Goal: Communication & Community: Share content

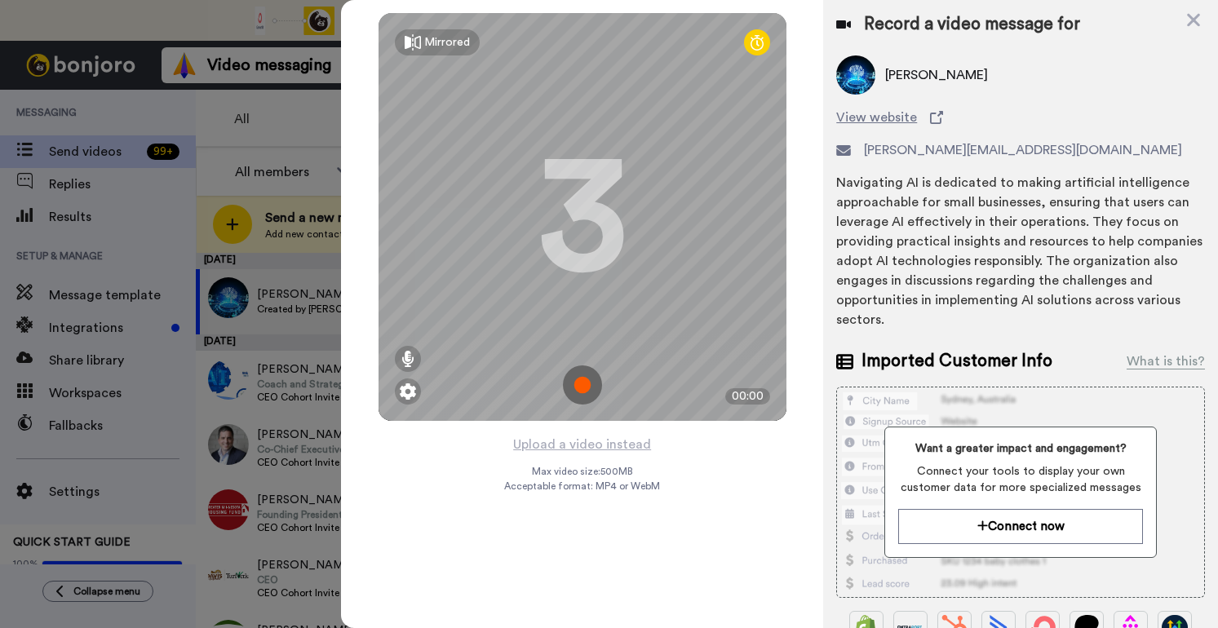
click at [586, 381] on img at bounding box center [582, 384] width 39 height 39
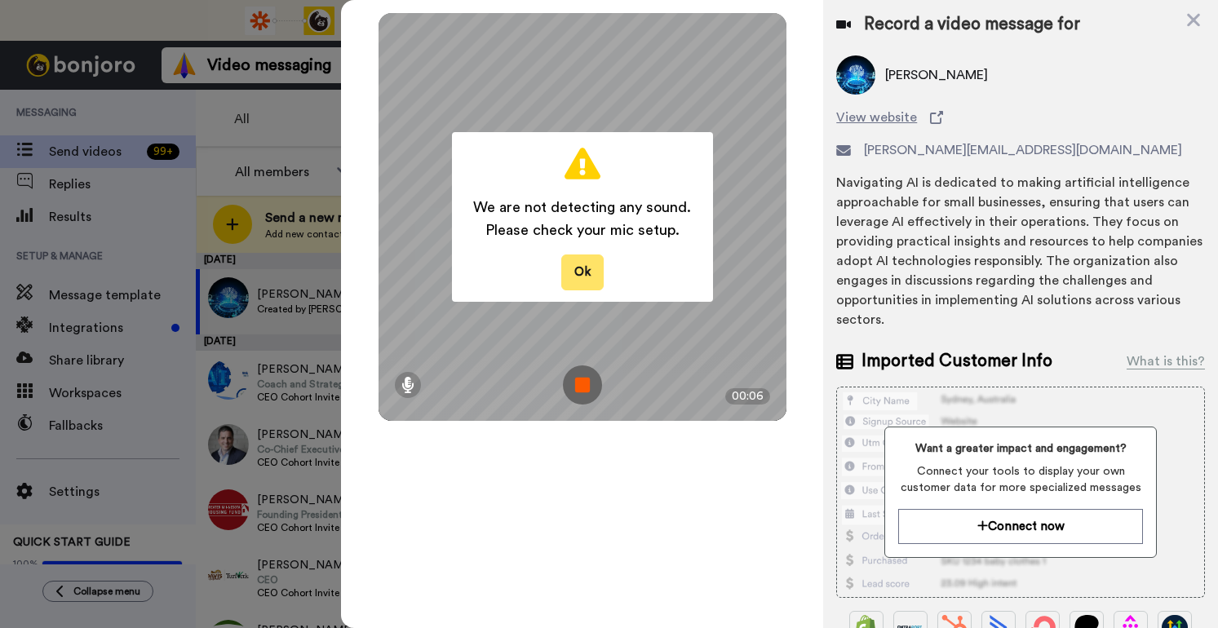
click at [585, 279] on button "Ok" at bounding box center [582, 272] width 42 height 35
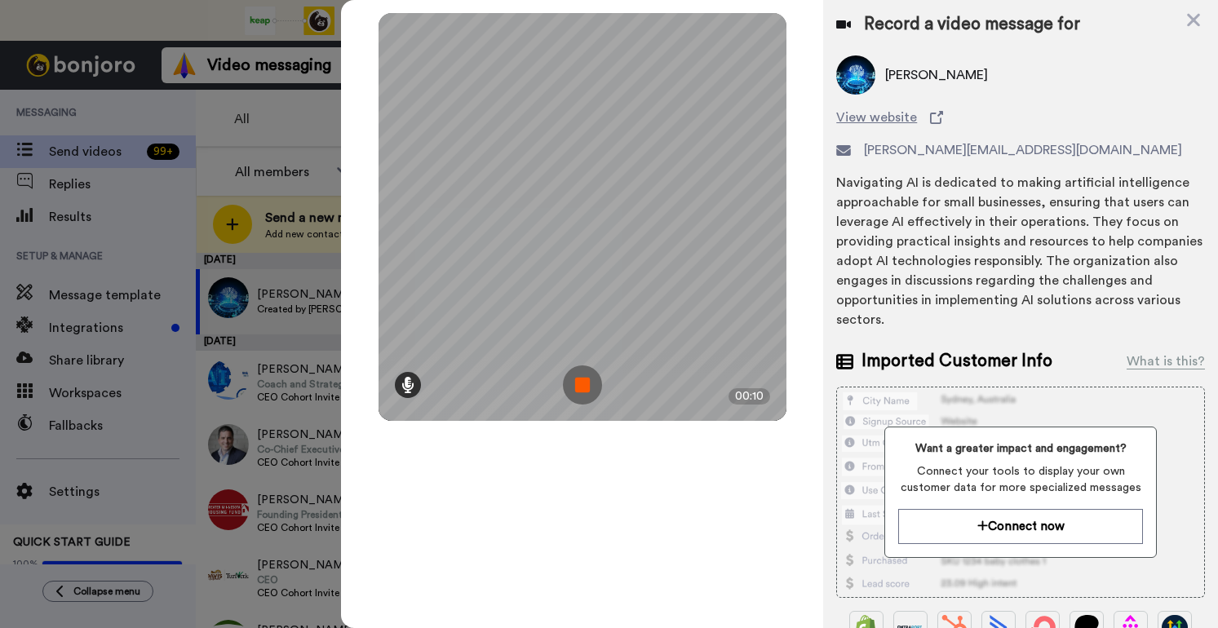
click at [408, 383] on icon at bounding box center [407, 385] width 13 height 16
click at [585, 383] on img at bounding box center [582, 384] width 39 height 39
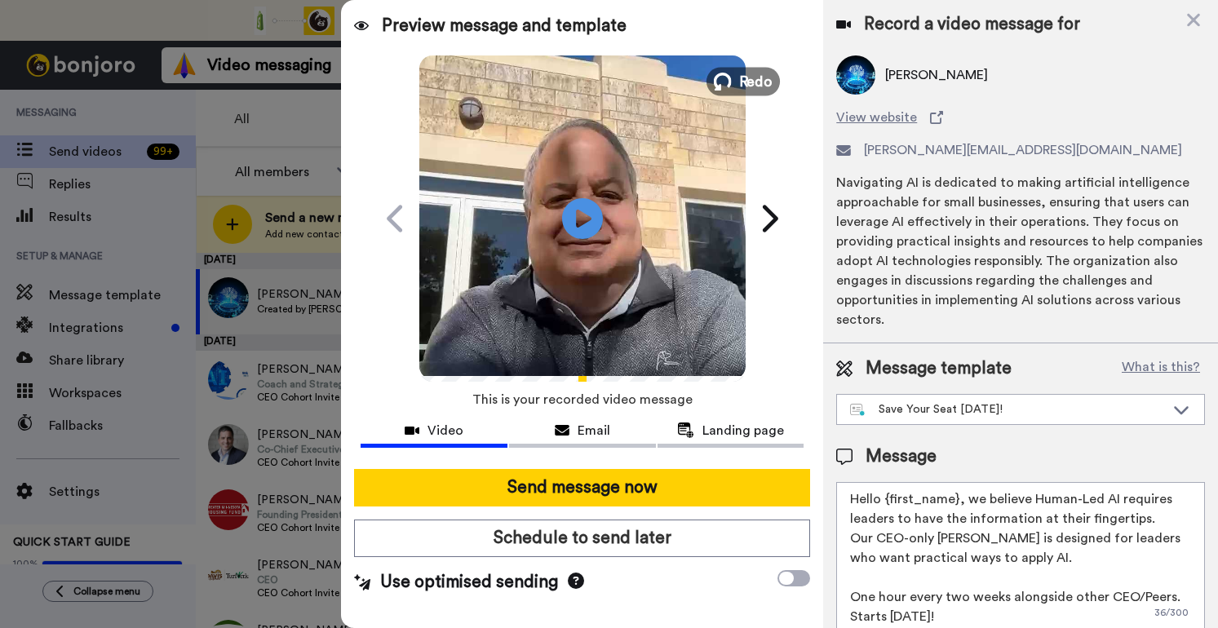
click at [744, 82] on span "Redo" at bounding box center [755, 80] width 34 height 21
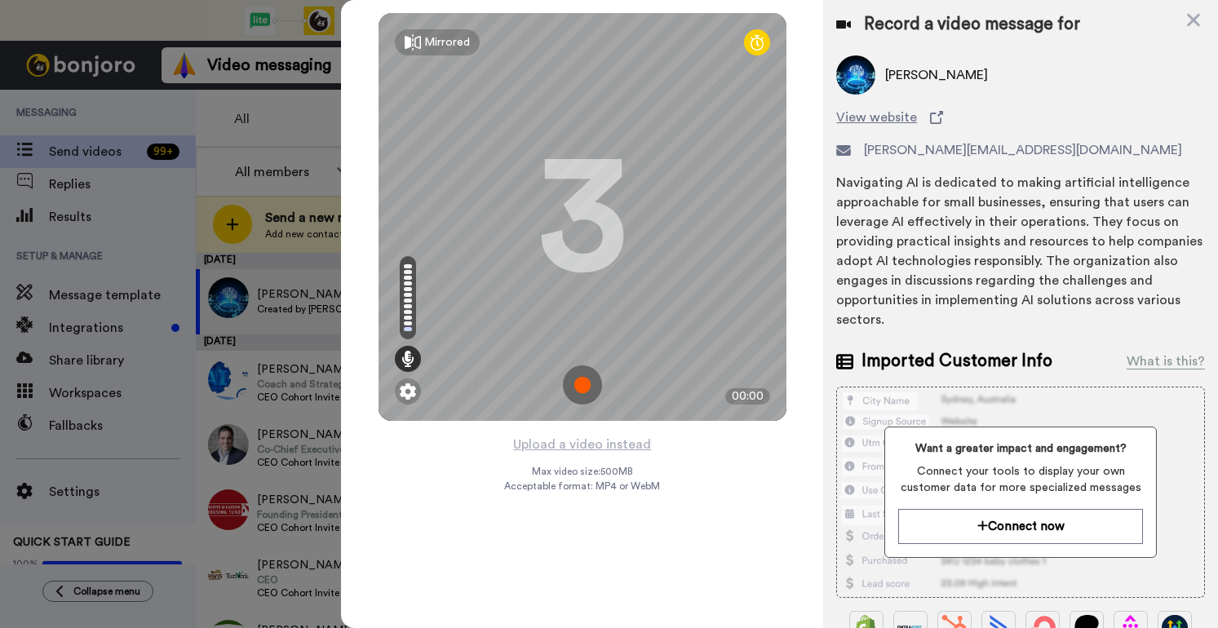
click at [587, 392] on img at bounding box center [582, 384] width 39 height 39
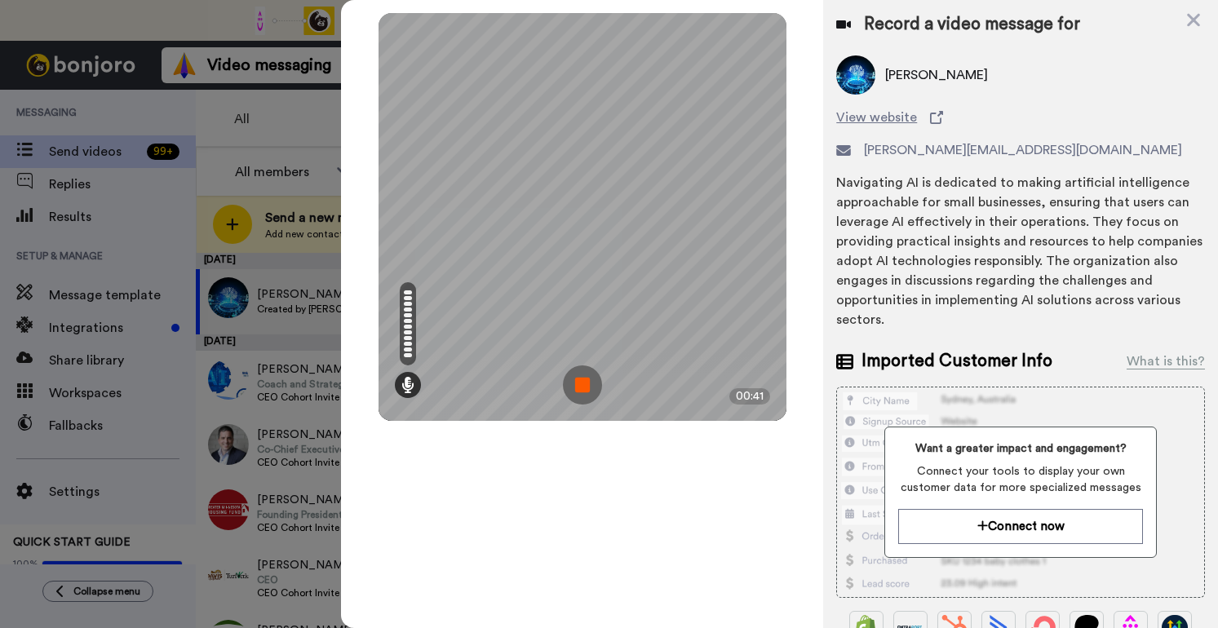
click at [587, 384] on img at bounding box center [582, 384] width 39 height 39
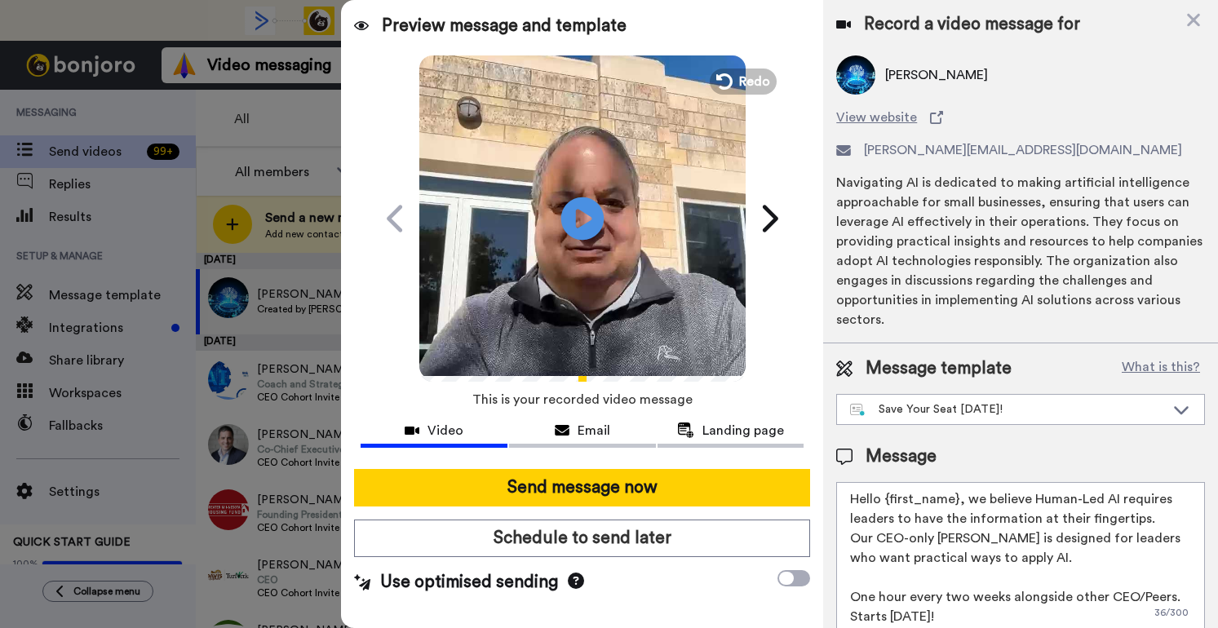
click at [579, 224] on icon "Play/Pause" at bounding box center [581, 217] width 43 height 77
click at [759, 86] on span "Redo" at bounding box center [755, 80] width 34 height 21
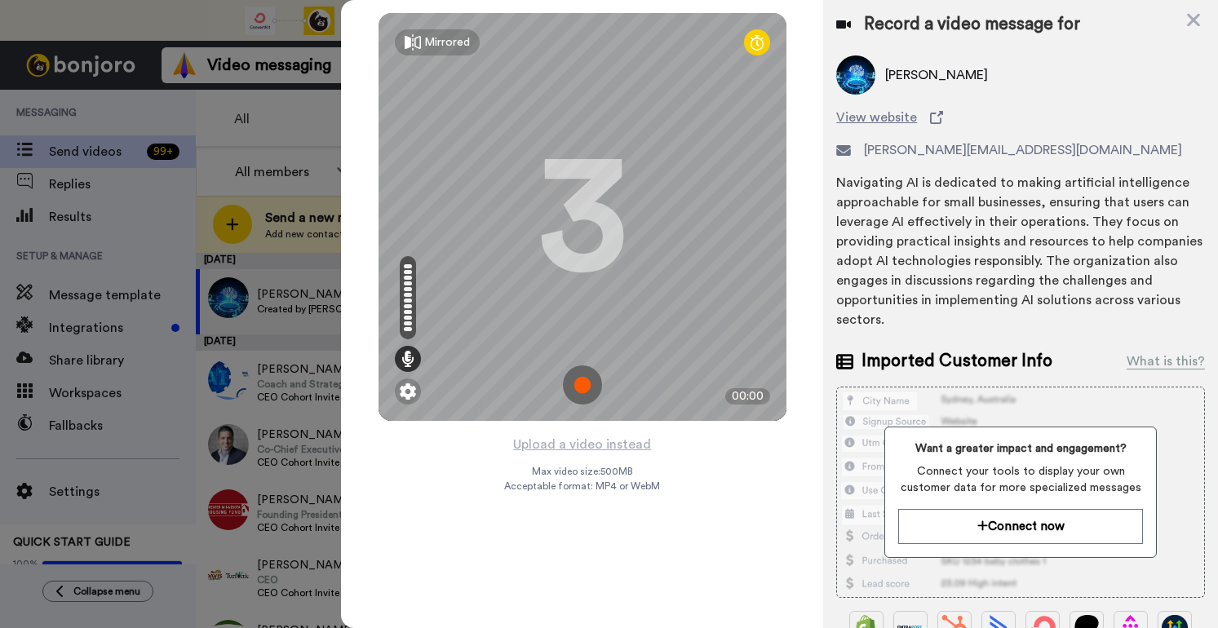
click at [582, 373] on img at bounding box center [582, 384] width 39 height 39
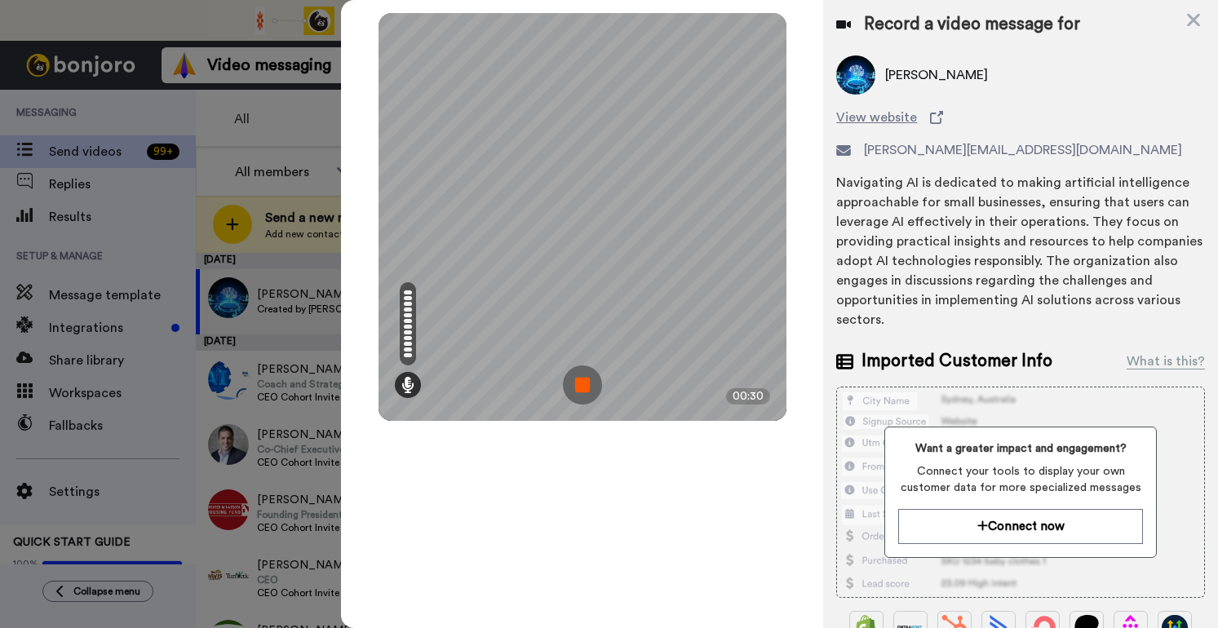
click at [587, 374] on img at bounding box center [582, 384] width 39 height 39
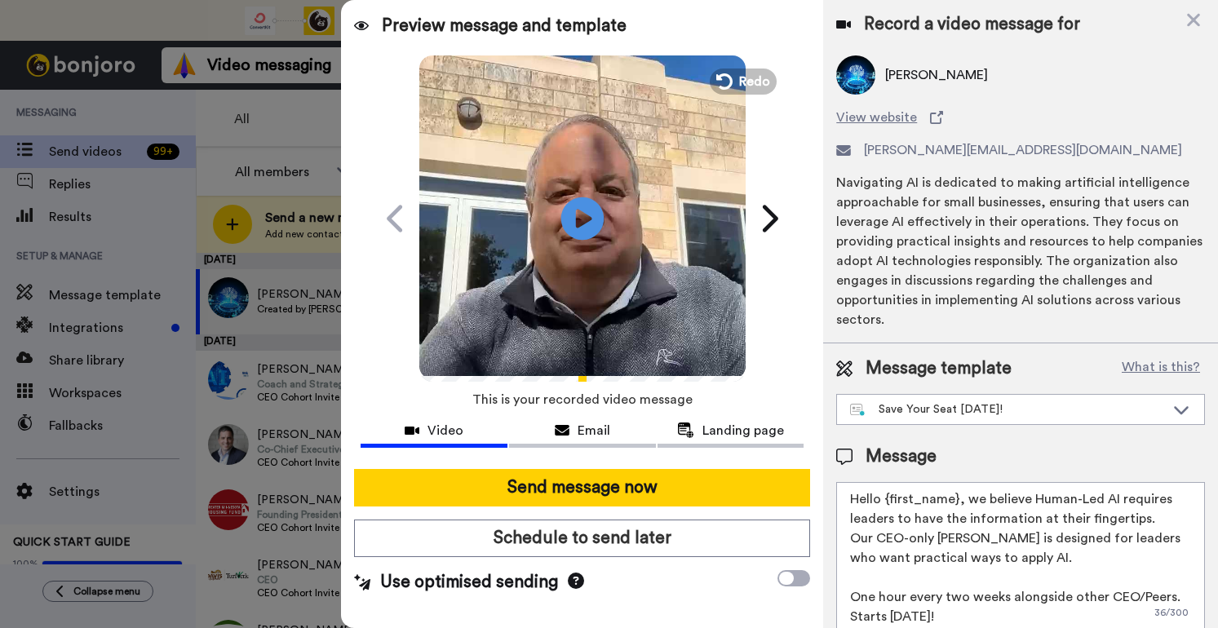
click at [591, 211] on icon at bounding box center [581, 218] width 43 height 43
click at [759, 80] on span "Redo" at bounding box center [755, 80] width 34 height 21
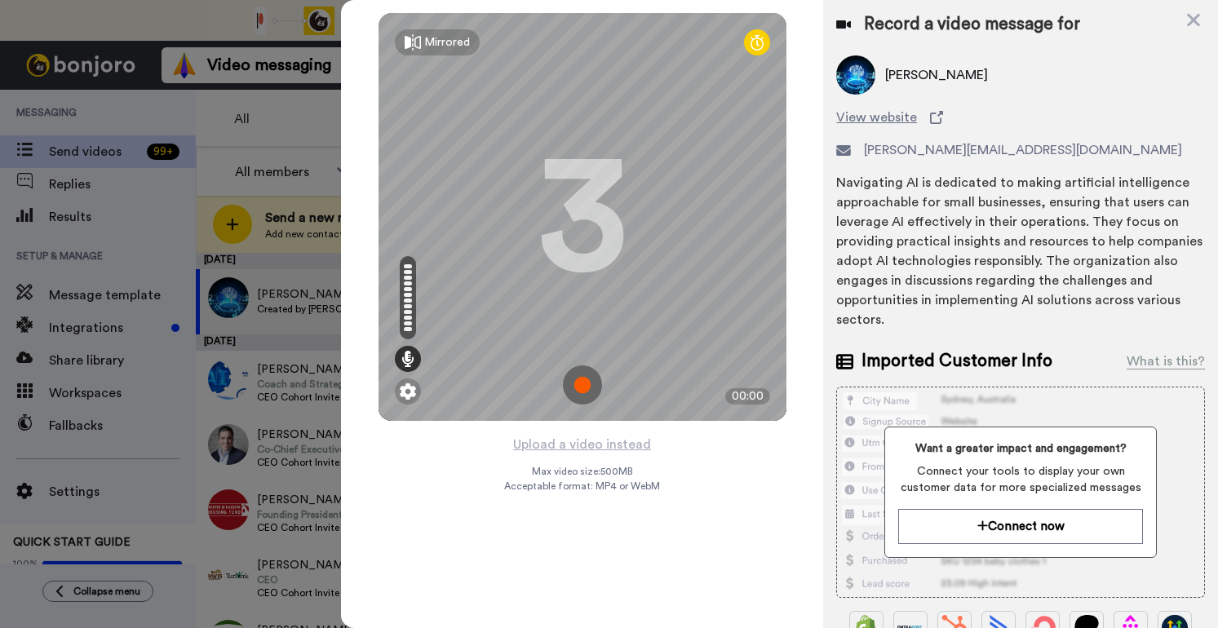
click at [582, 389] on img at bounding box center [582, 384] width 39 height 39
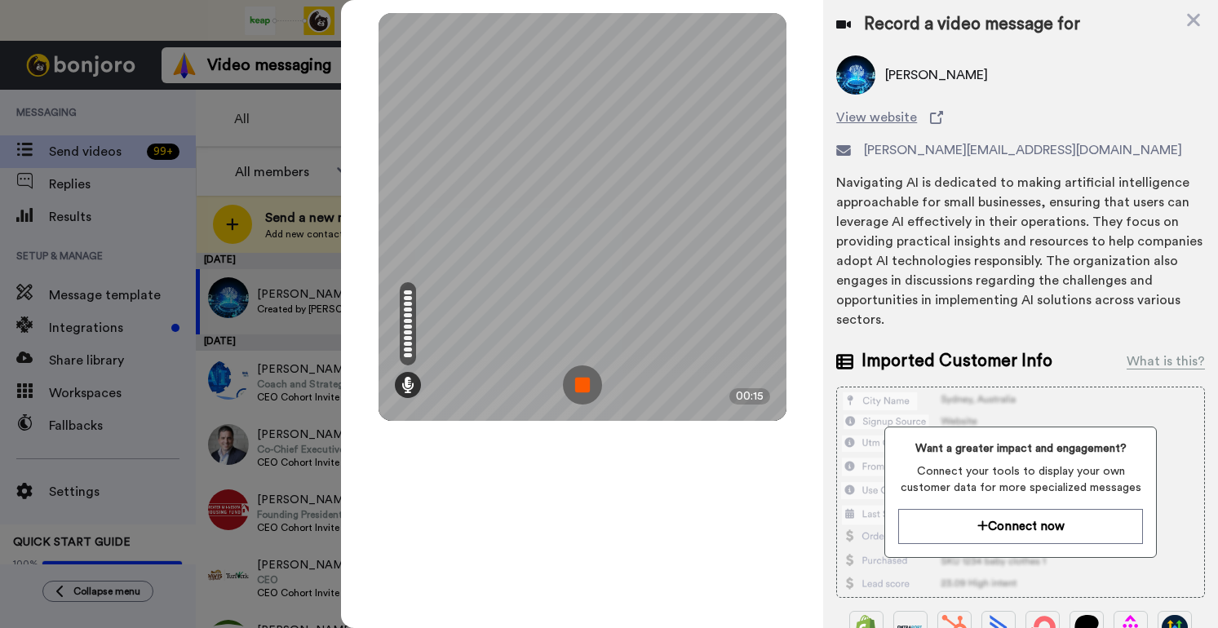
click at [582, 389] on img at bounding box center [582, 384] width 39 height 39
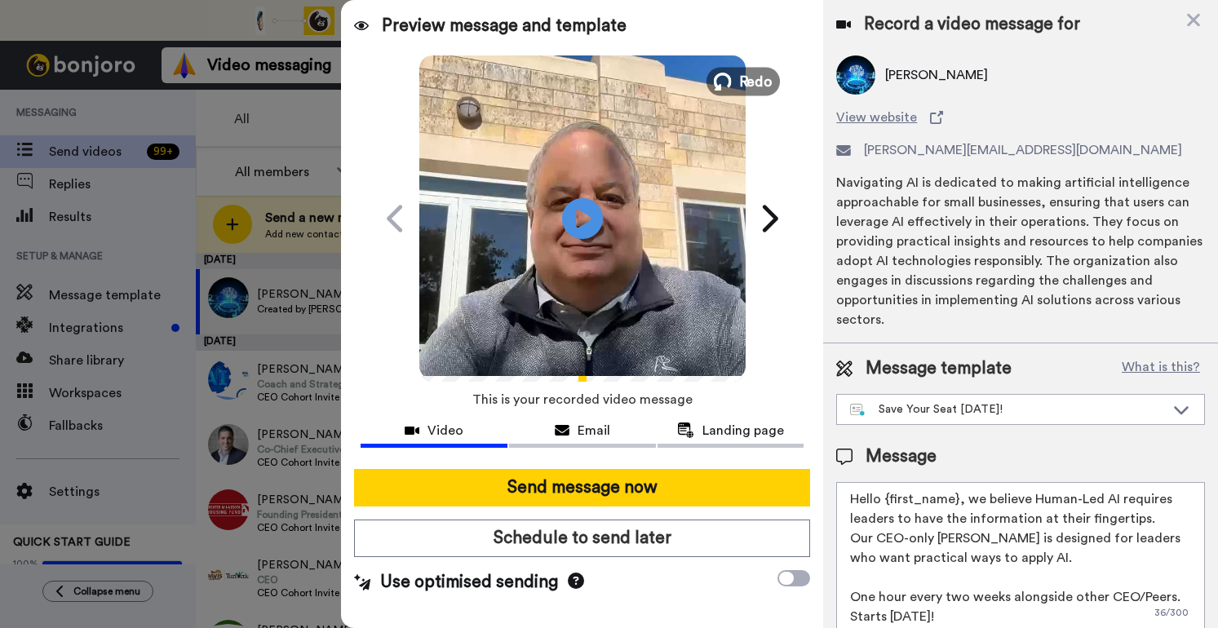
click at [748, 74] on span "Redo" at bounding box center [755, 80] width 34 height 21
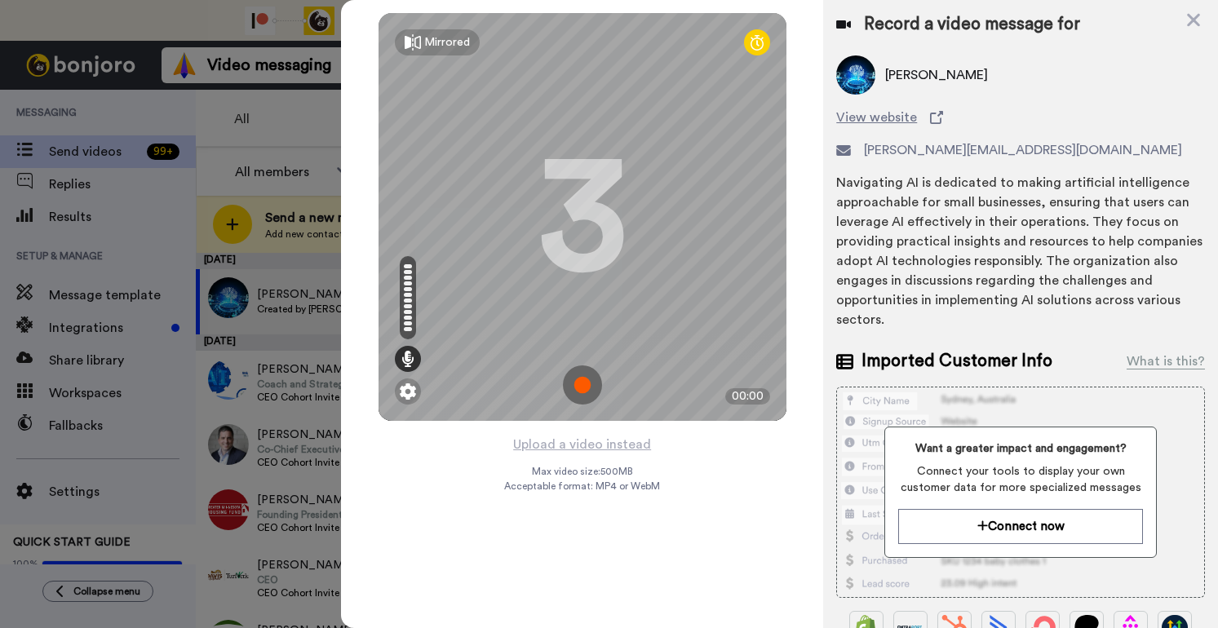
click at [578, 386] on img at bounding box center [582, 384] width 39 height 39
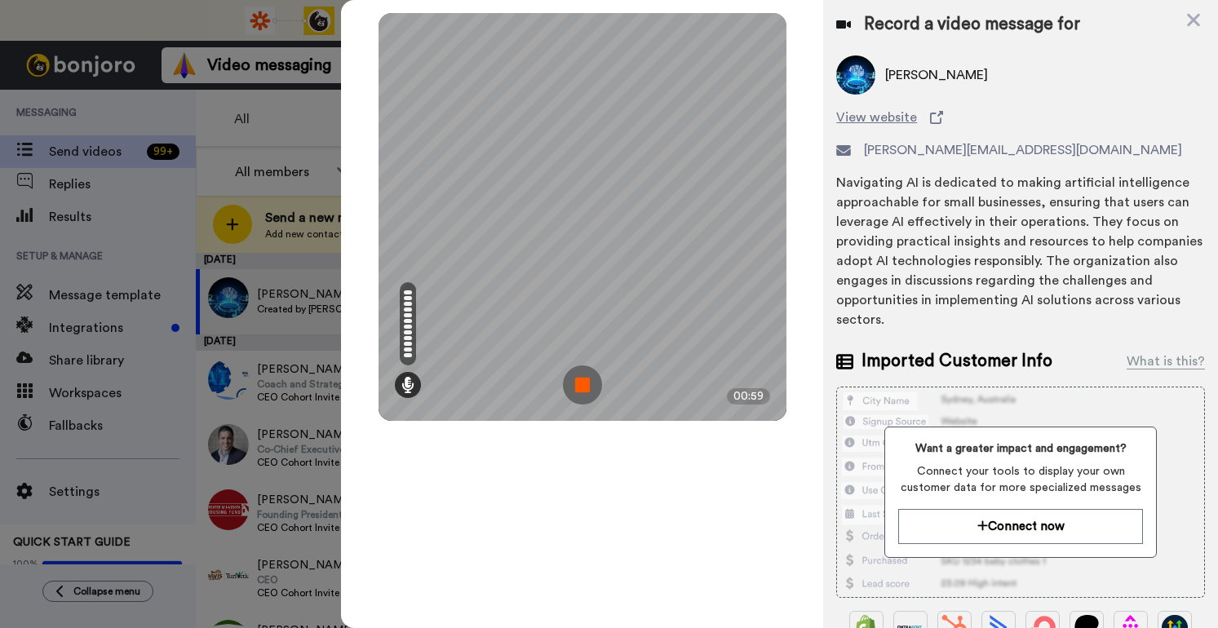
click at [578, 386] on img at bounding box center [582, 384] width 39 height 39
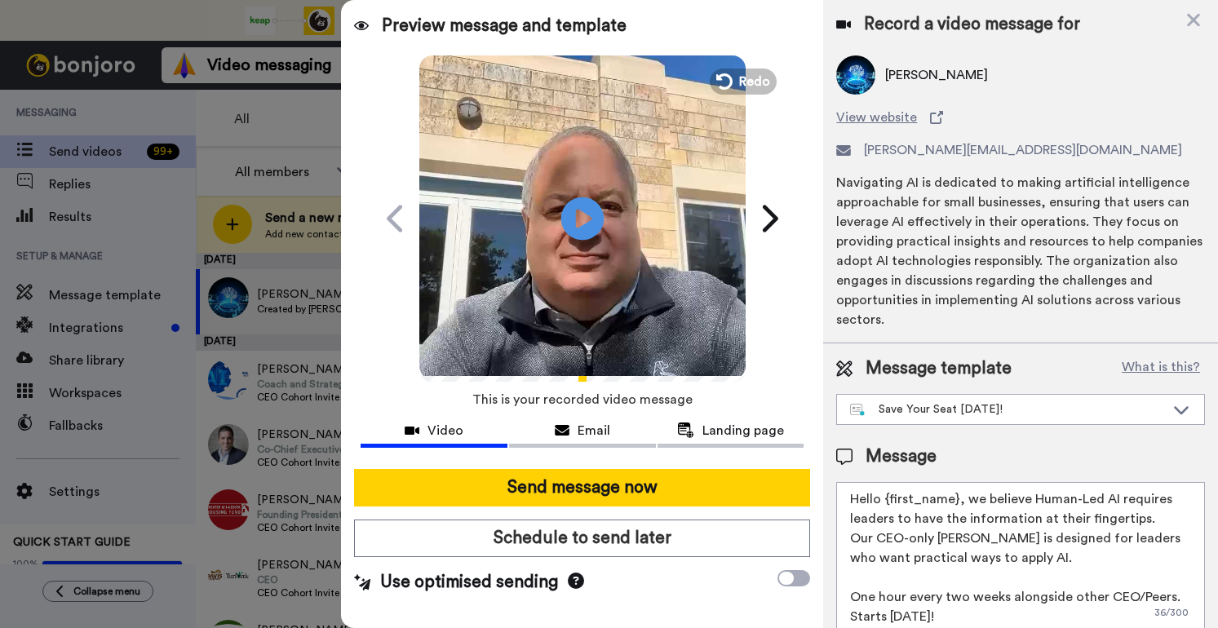
click at [590, 219] on icon "Play/Pause" at bounding box center [581, 217] width 43 height 77
click at [742, 79] on span "Redo" at bounding box center [755, 80] width 34 height 21
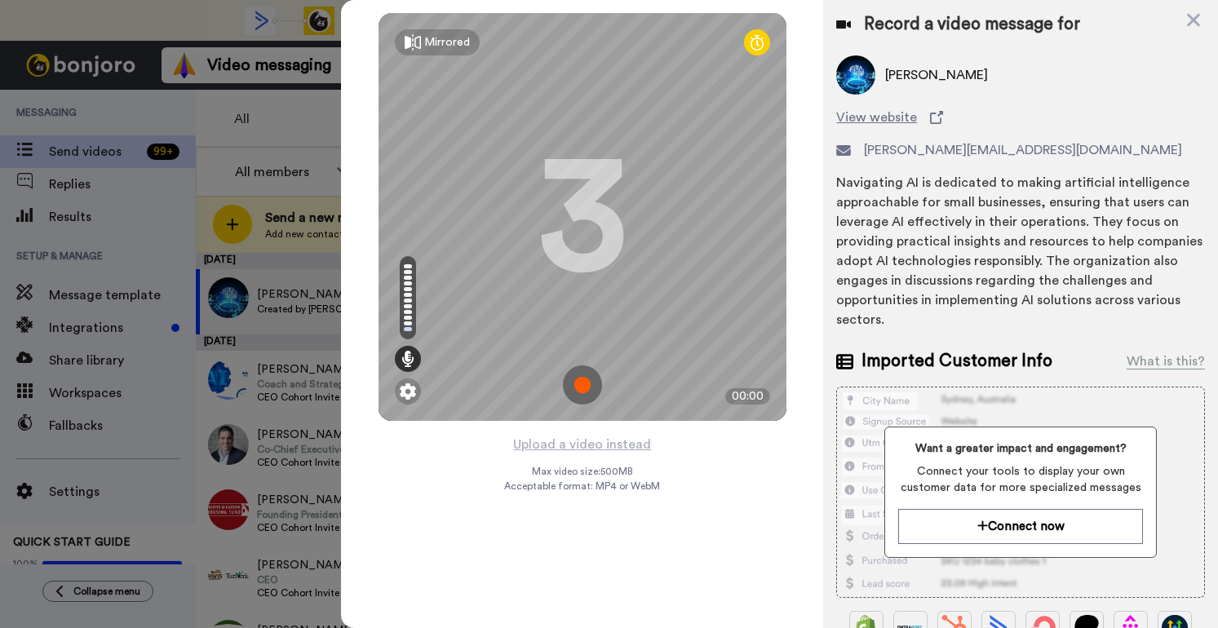
click at [582, 383] on img at bounding box center [582, 384] width 39 height 39
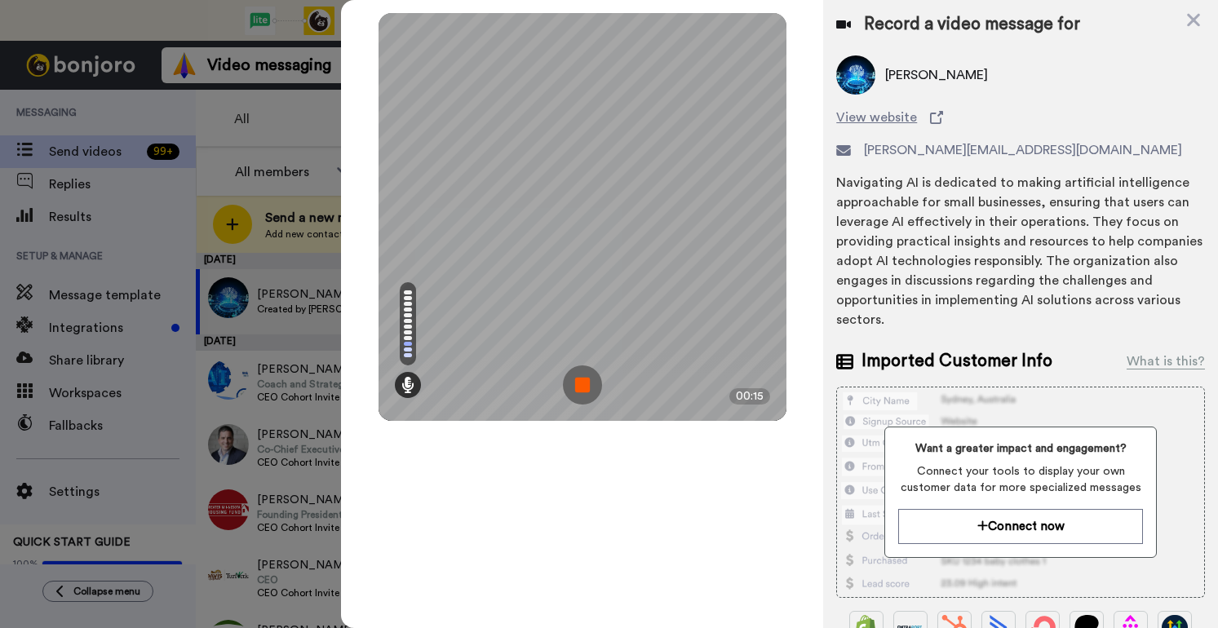
click at [585, 378] on img at bounding box center [582, 384] width 39 height 39
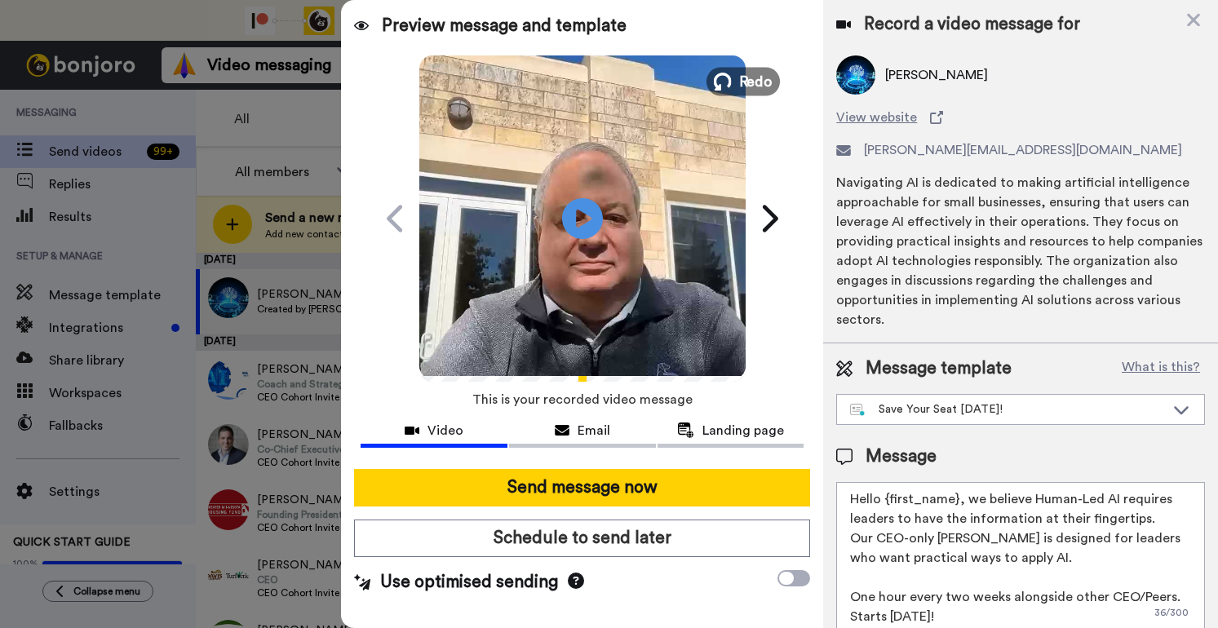
click at [744, 81] on span "Redo" at bounding box center [755, 80] width 34 height 21
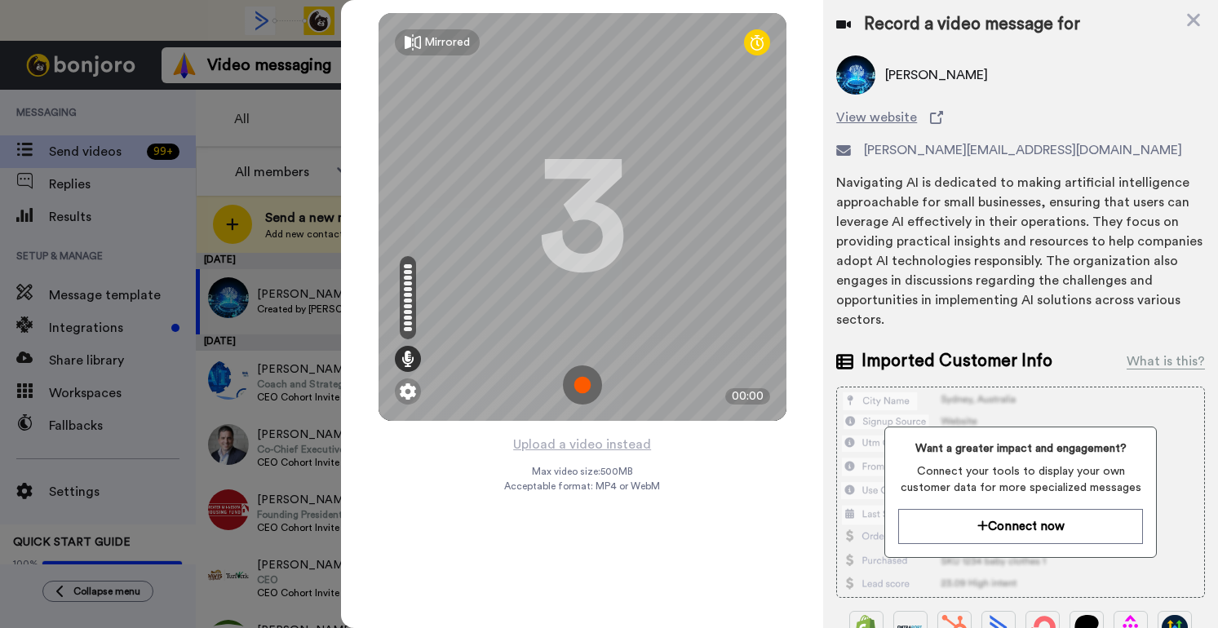
click at [583, 383] on img at bounding box center [582, 384] width 39 height 39
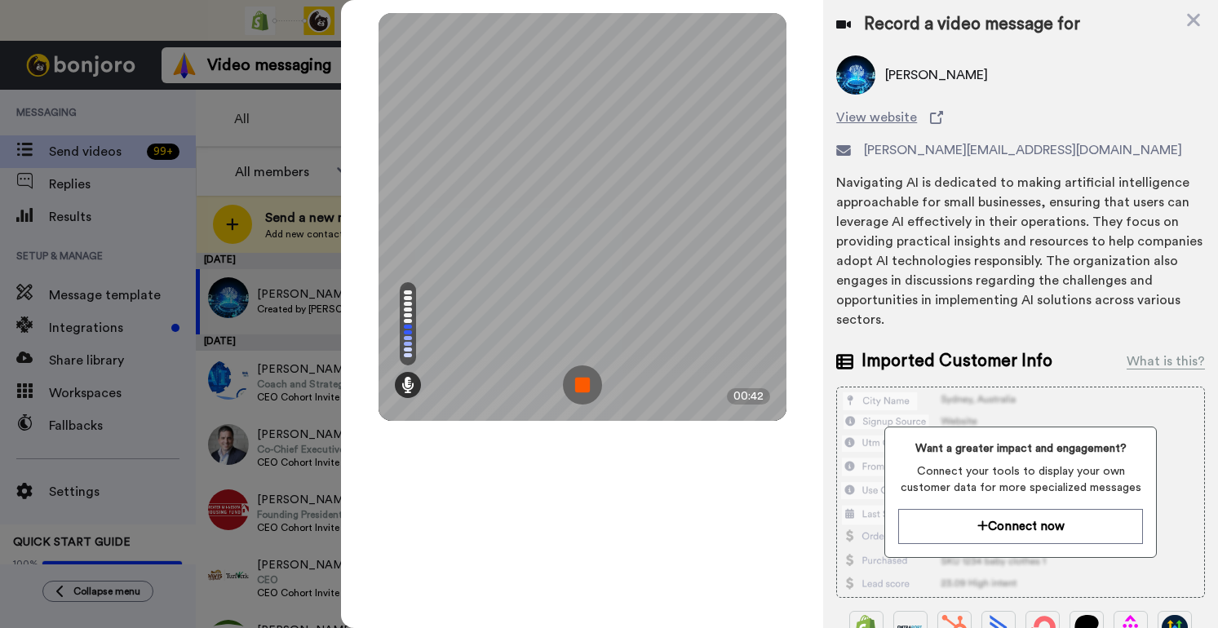
click at [583, 383] on img at bounding box center [582, 384] width 39 height 39
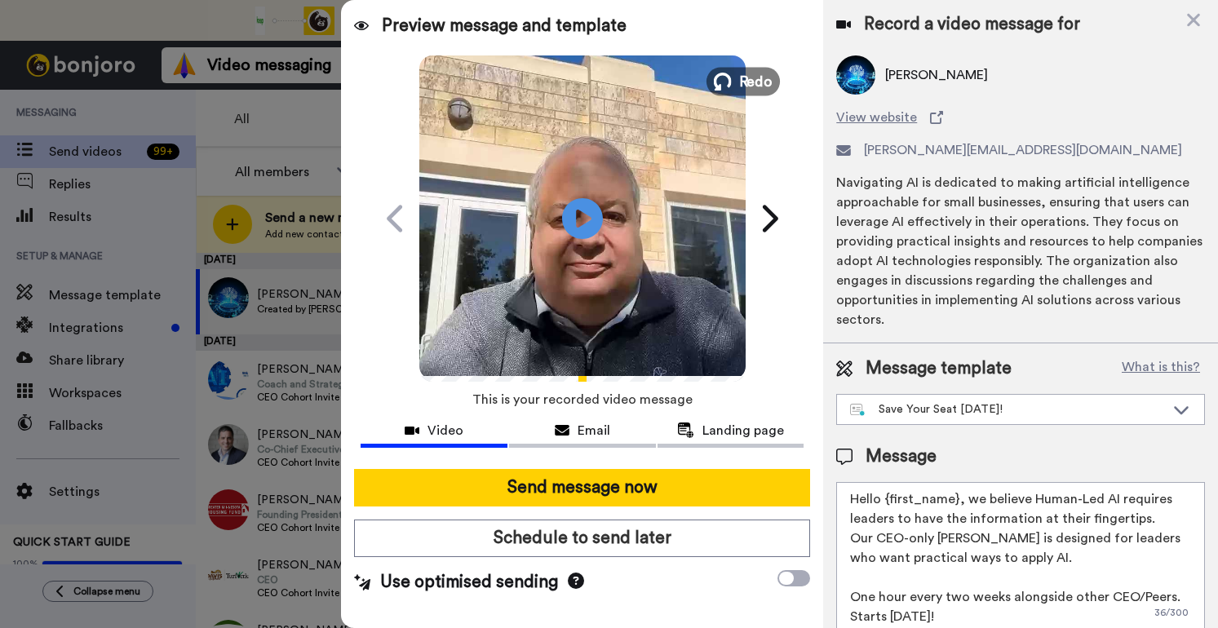
click at [754, 83] on span "Redo" at bounding box center [755, 80] width 34 height 21
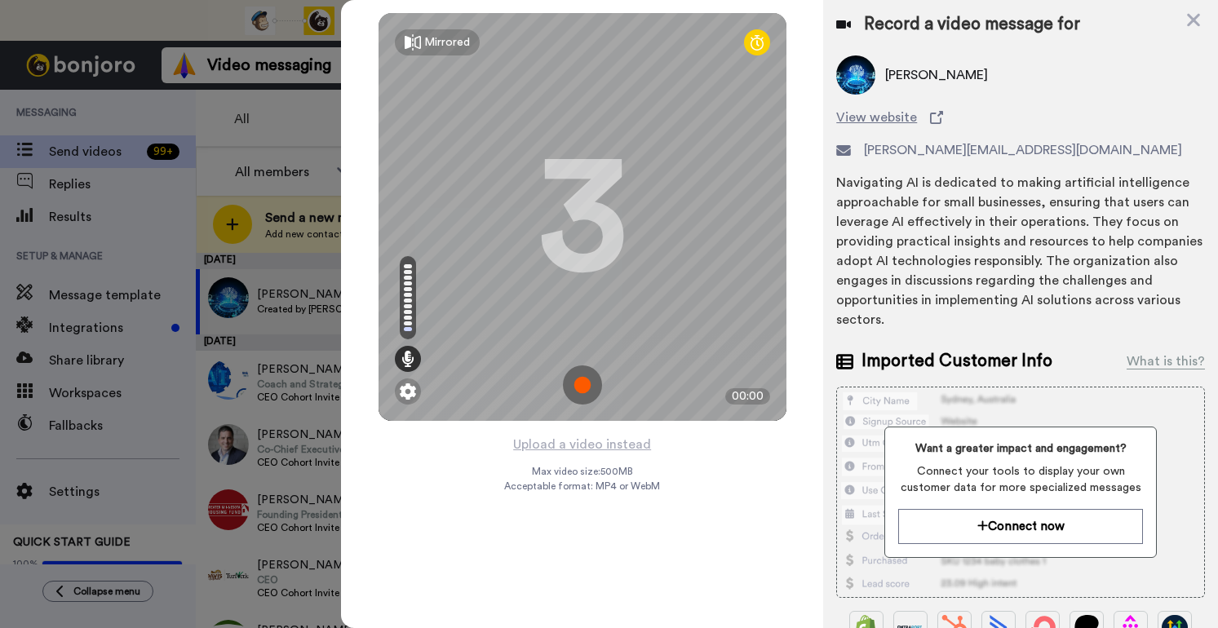
click at [590, 371] on img at bounding box center [582, 384] width 39 height 39
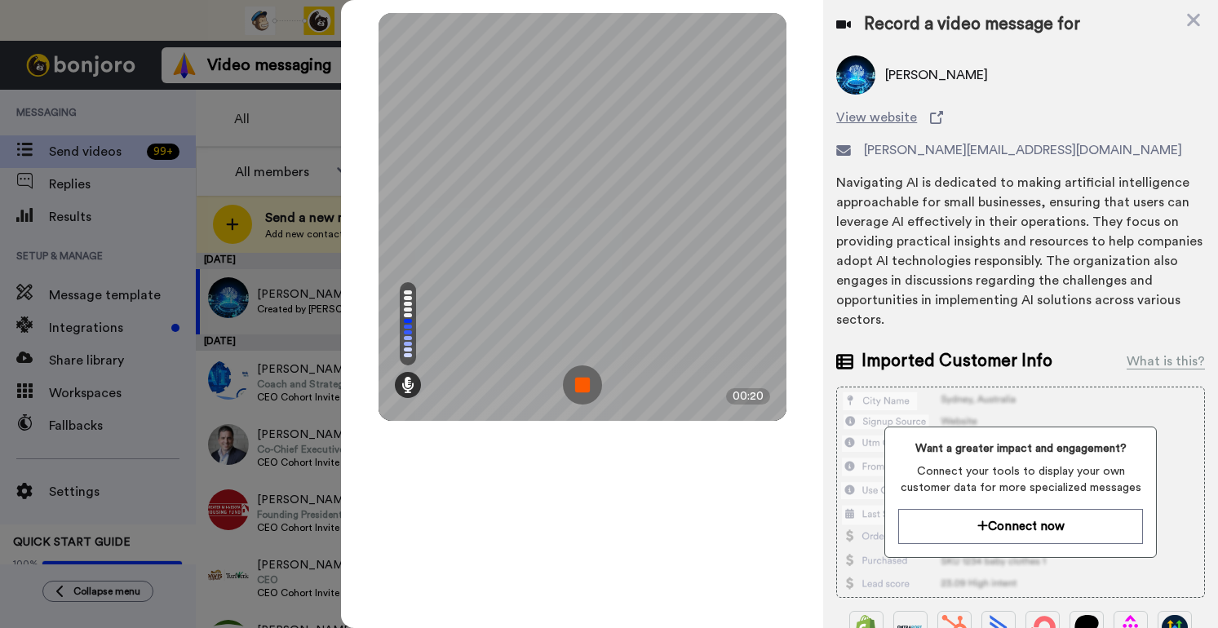
click at [590, 371] on img at bounding box center [582, 384] width 39 height 39
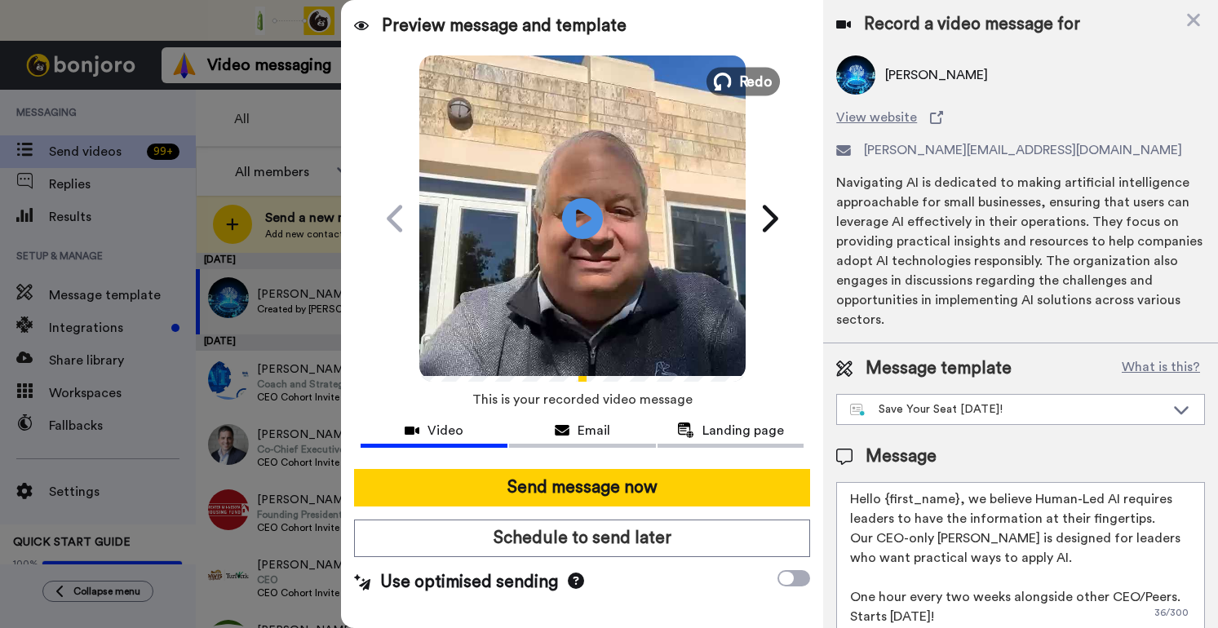
click at [745, 82] on span "Redo" at bounding box center [755, 80] width 34 height 21
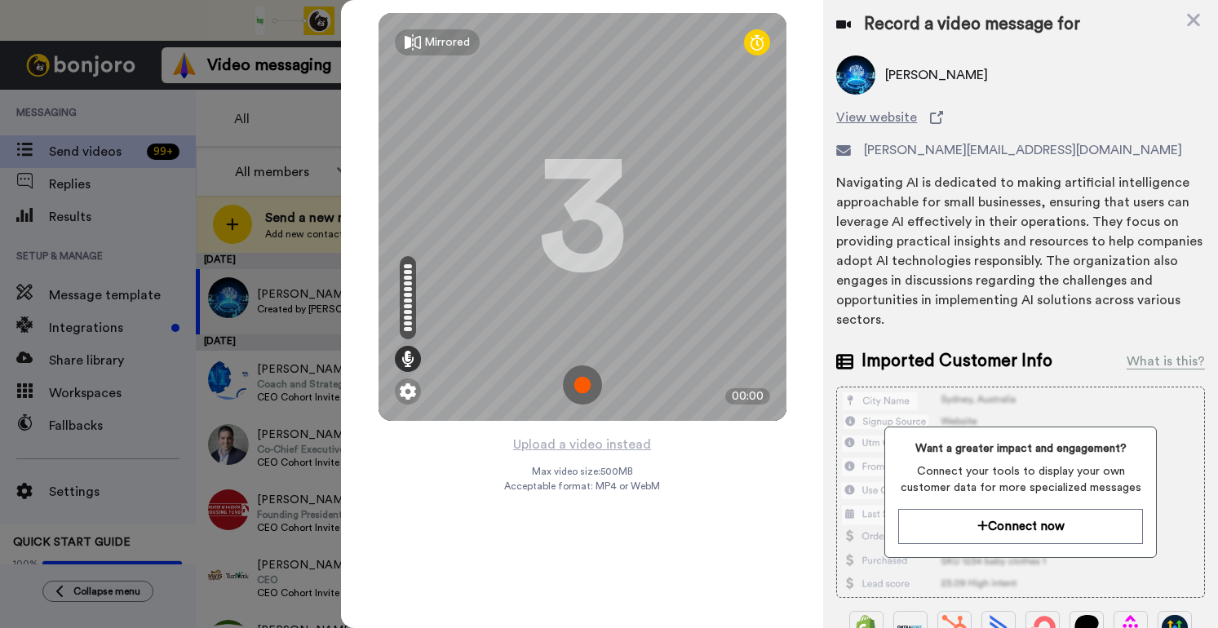
click at [589, 388] on img at bounding box center [582, 384] width 39 height 39
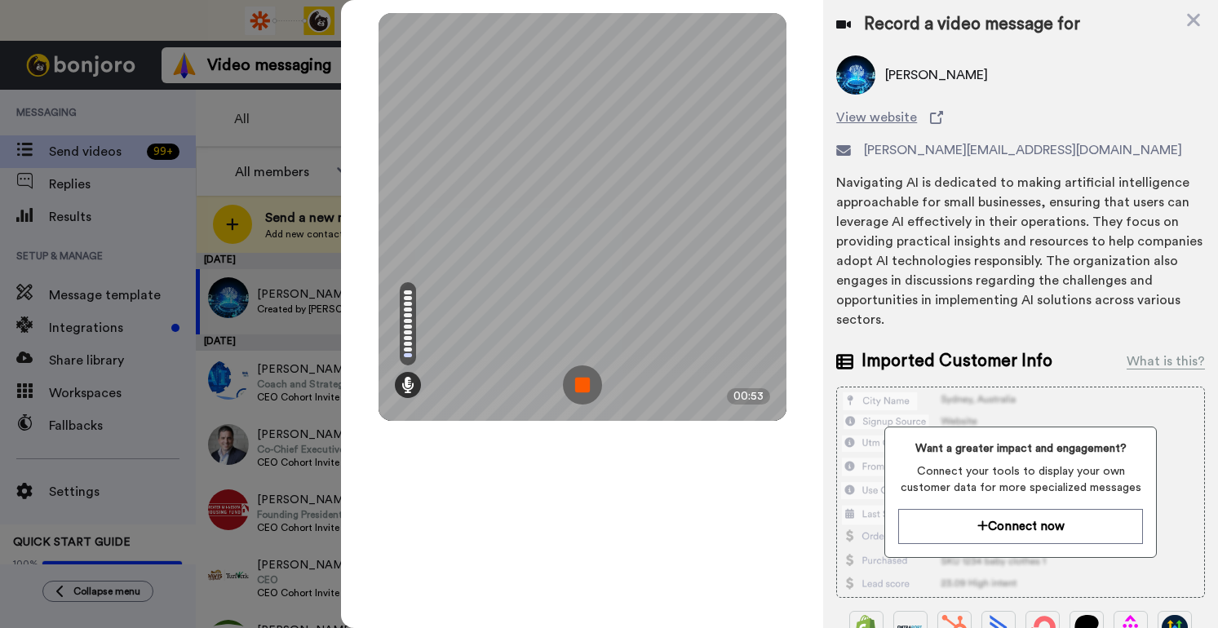
click at [589, 388] on img at bounding box center [582, 384] width 39 height 39
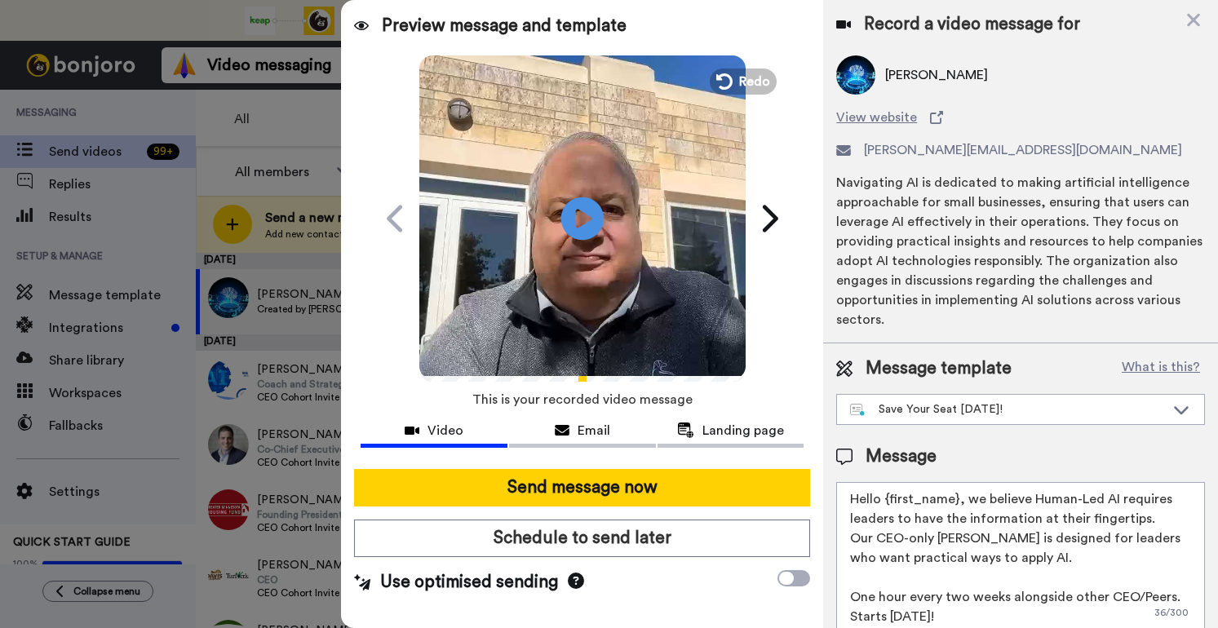
click at [582, 215] on icon "Play/Pause" at bounding box center [581, 217] width 43 height 77
click at [746, 78] on span "Redo" at bounding box center [755, 80] width 34 height 21
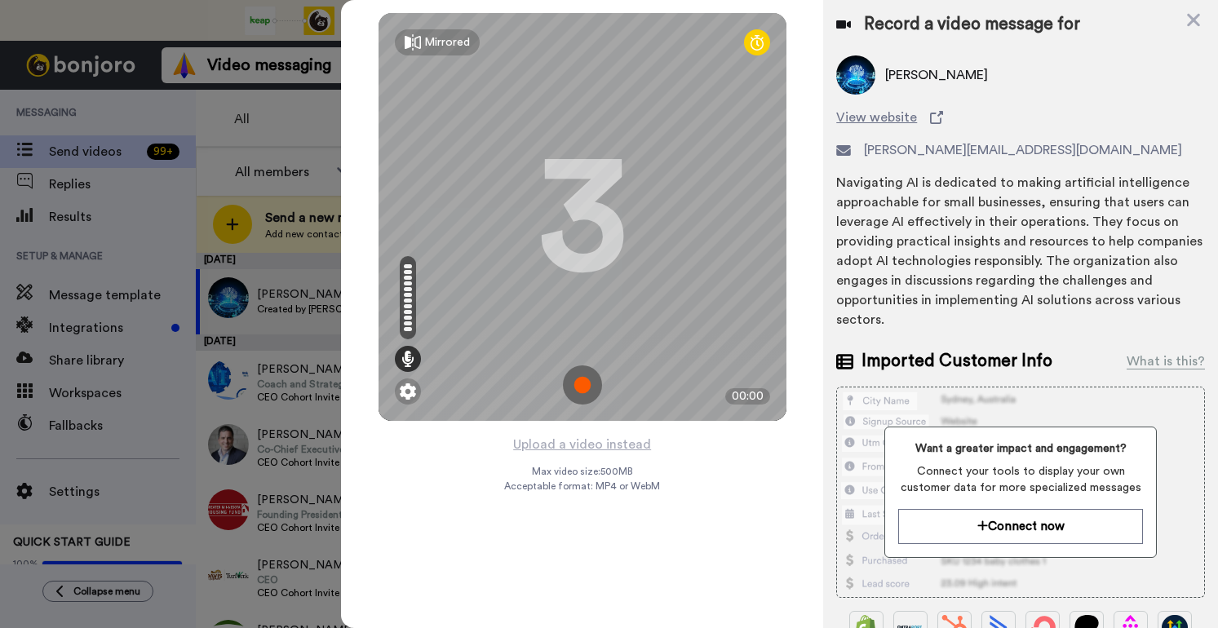
click at [587, 392] on img at bounding box center [582, 384] width 39 height 39
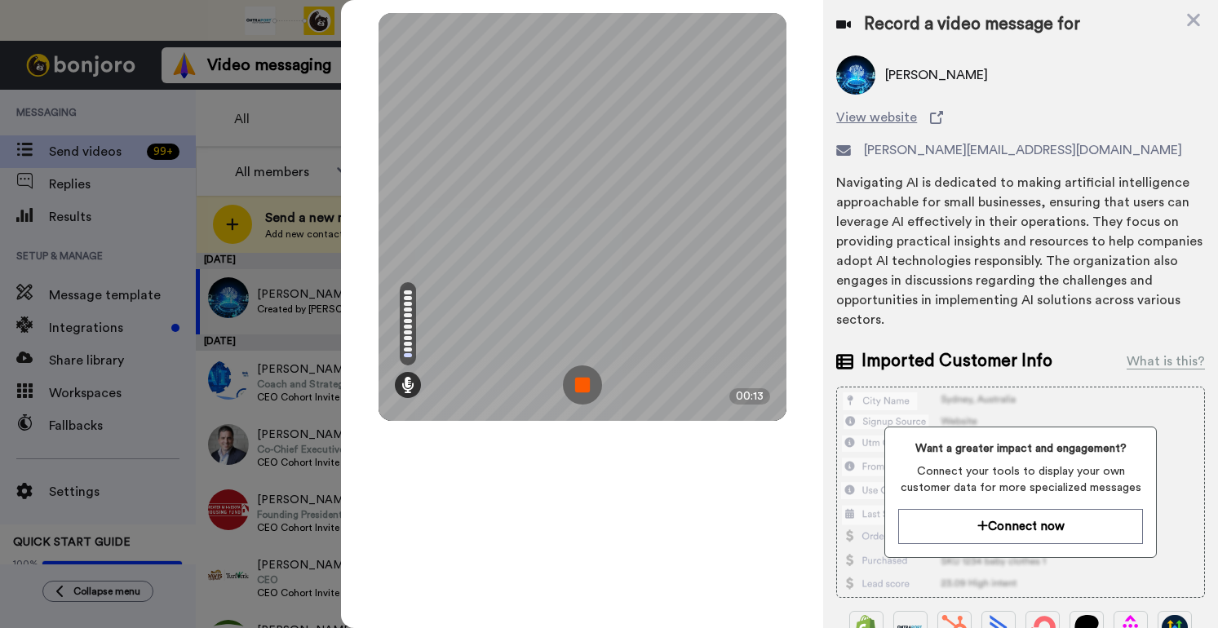
click at [587, 392] on img at bounding box center [582, 384] width 39 height 39
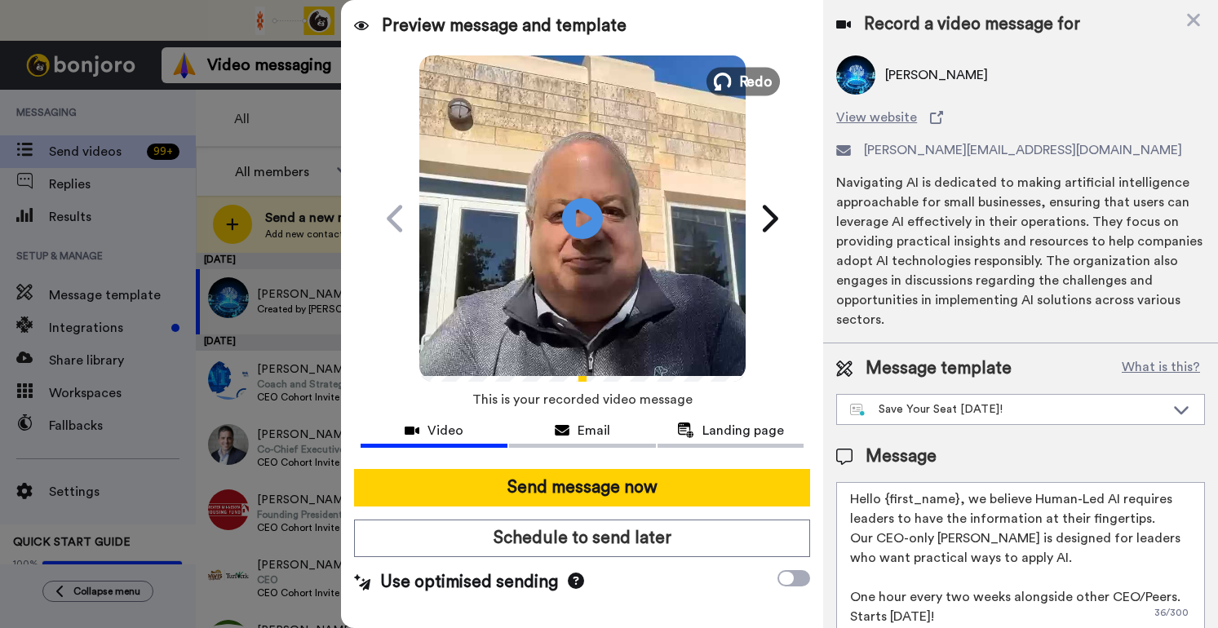
click at [751, 86] on span "Redo" at bounding box center [755, 80] width 34 height 21
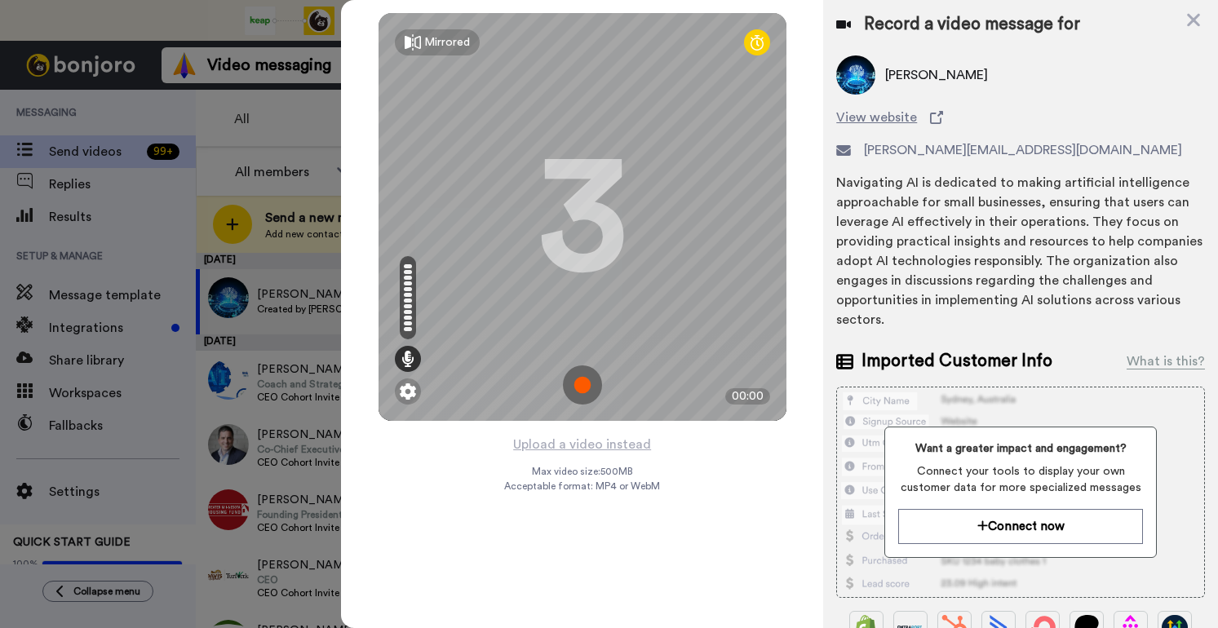
click at [586, 388] on img at bounding box center [582, 384] width 39 height 39
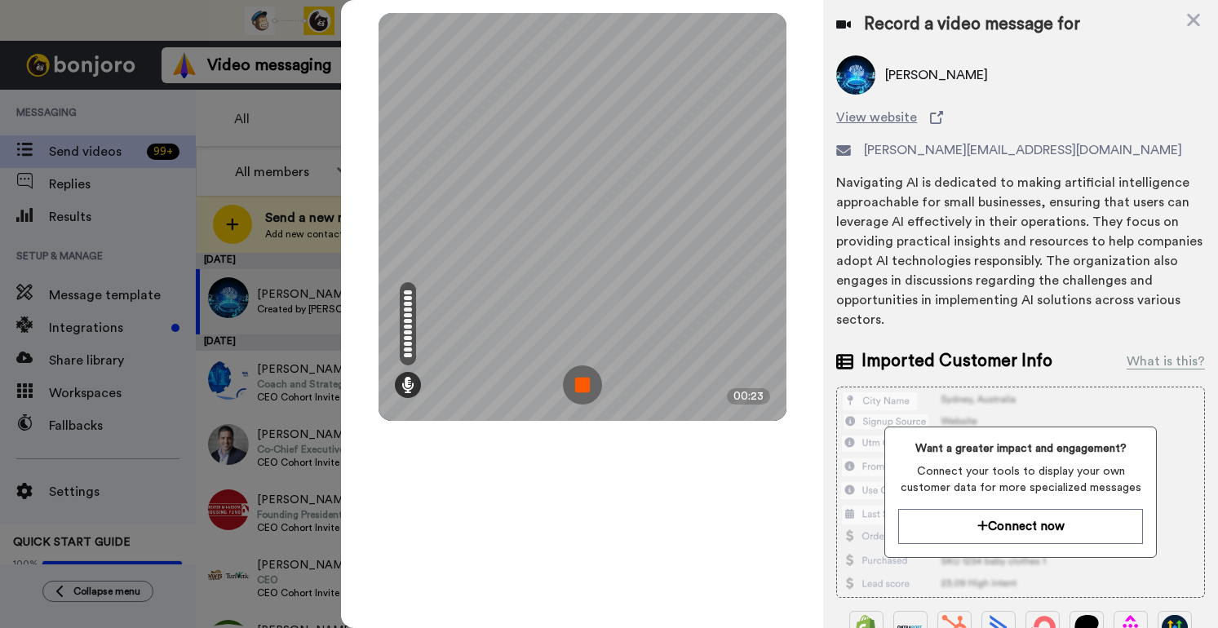
click at [580, 381] on img at bounding box center [582, 384] width 39 height 39
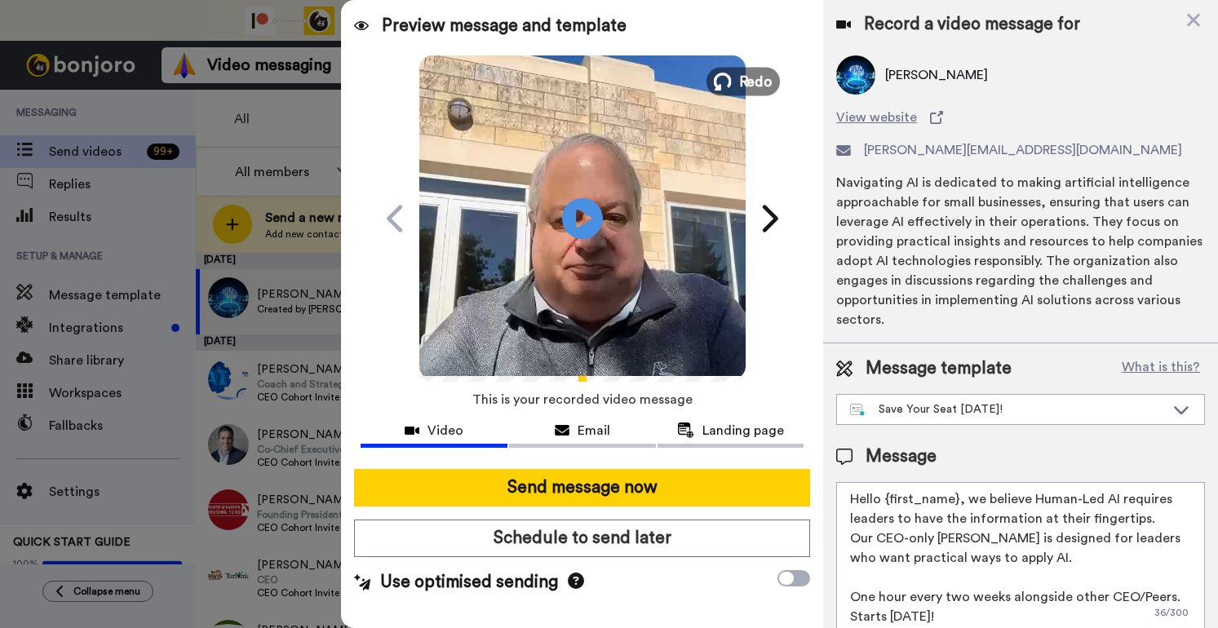
click at [756, 88] on span "Redo" at bounding box center [755, 80] width 34 height 21
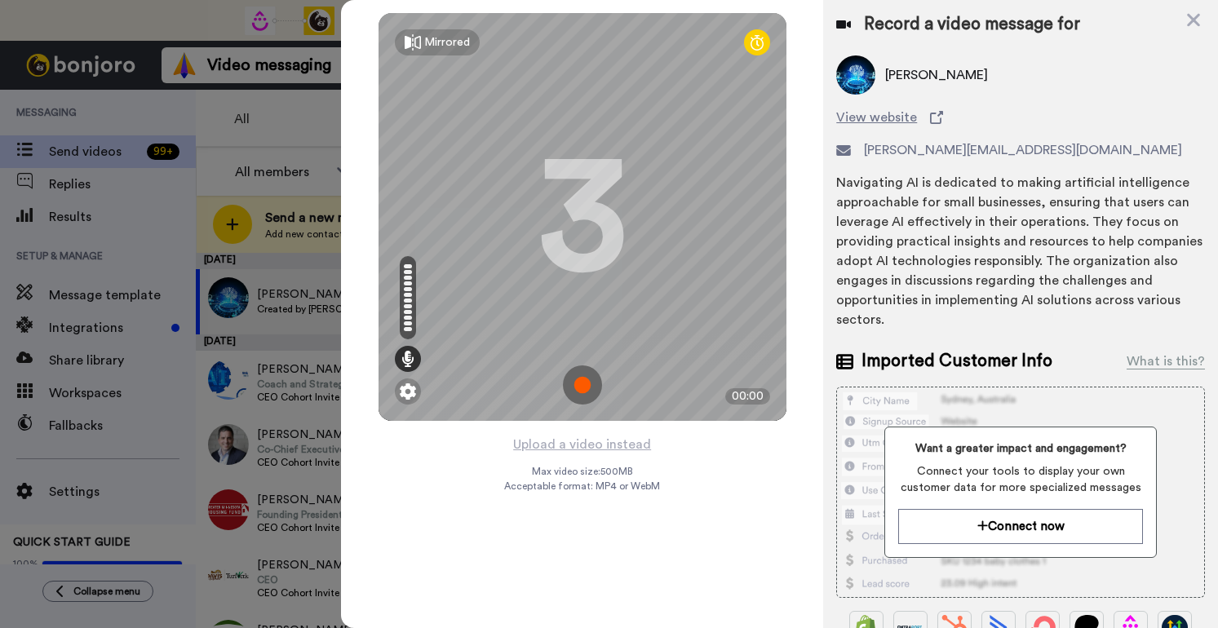
click at [587, 380] on img at bounding box center [582, 384] width 39 height 39
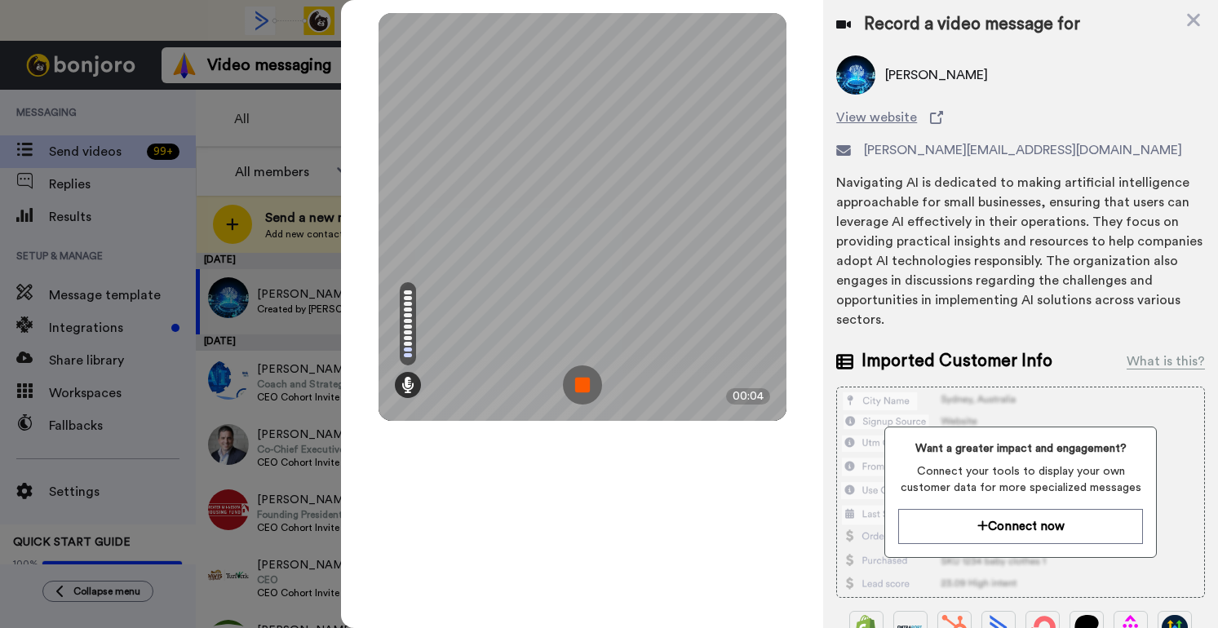
click at [587, 380] on img at bounding box center [582, 384] width 39 height 39
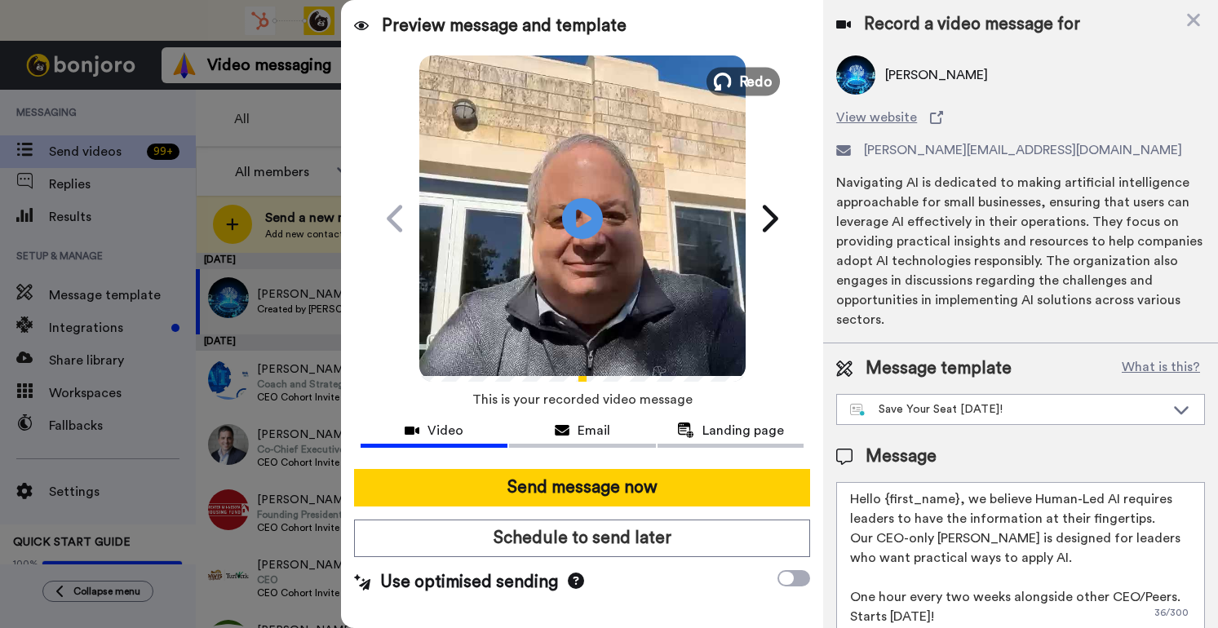
click at [746, 84] on span "Redo" at bounding box center [755, 80] width 34 height 21
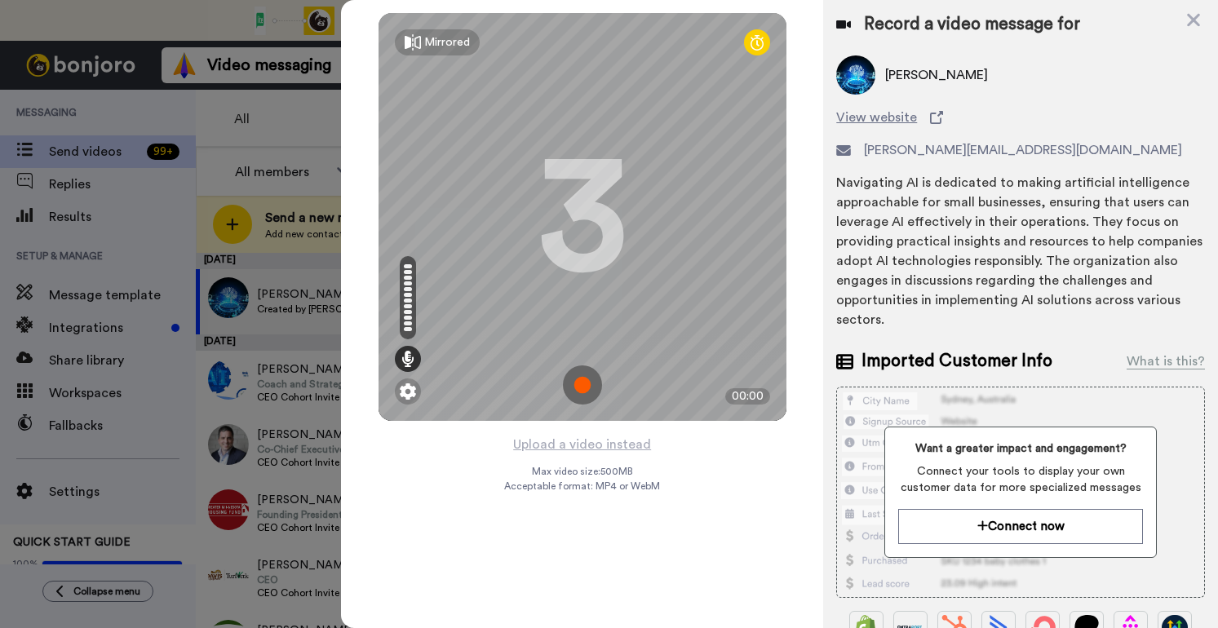
click at [583, 380] on img at bounding box center [582, 384] width 39 height 39
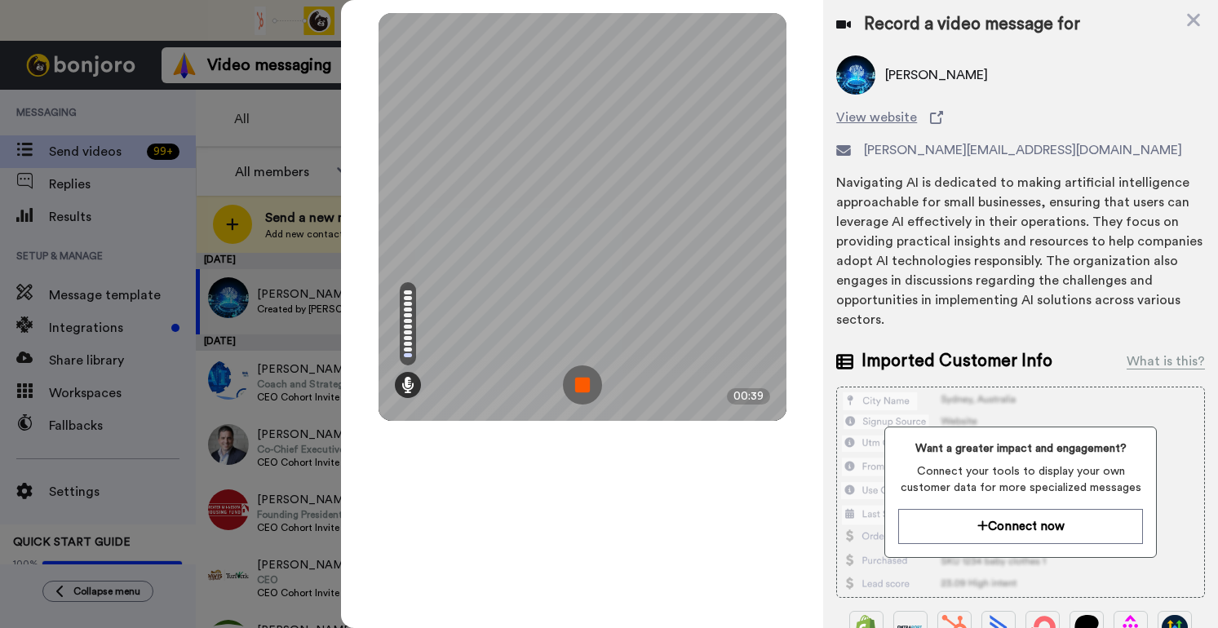
click at [586, 380] on img at bounding box center [582, 384] width 39 height 39
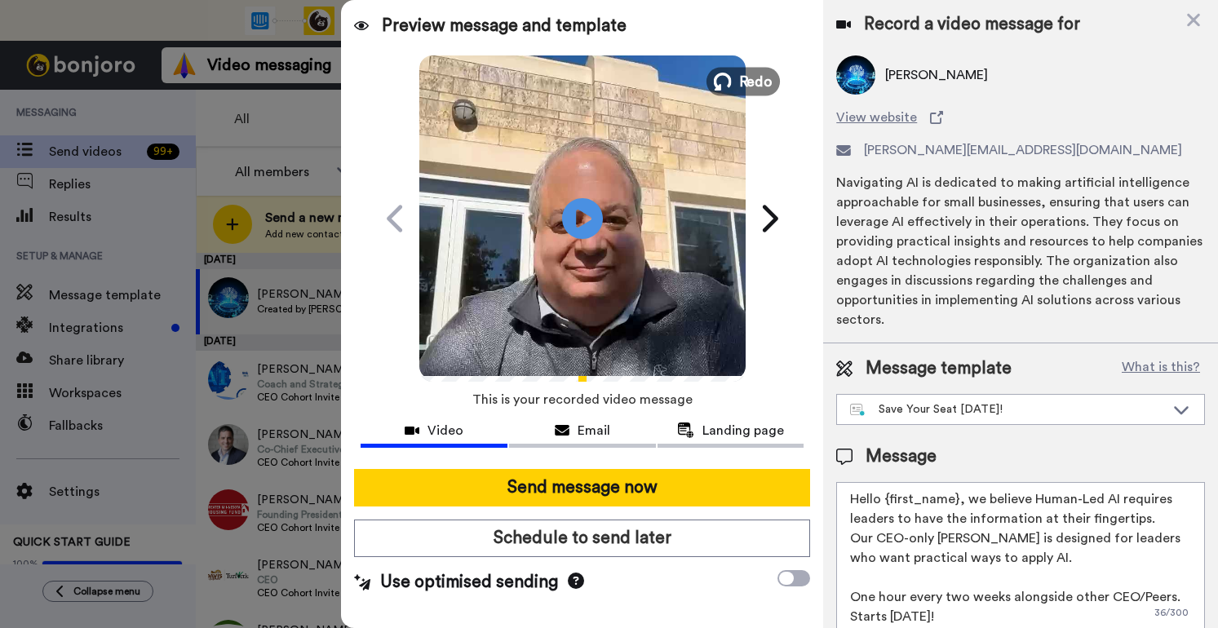
click at [746, 91] on button "Redo" at bounding box center [742, 81] width 73 height 29
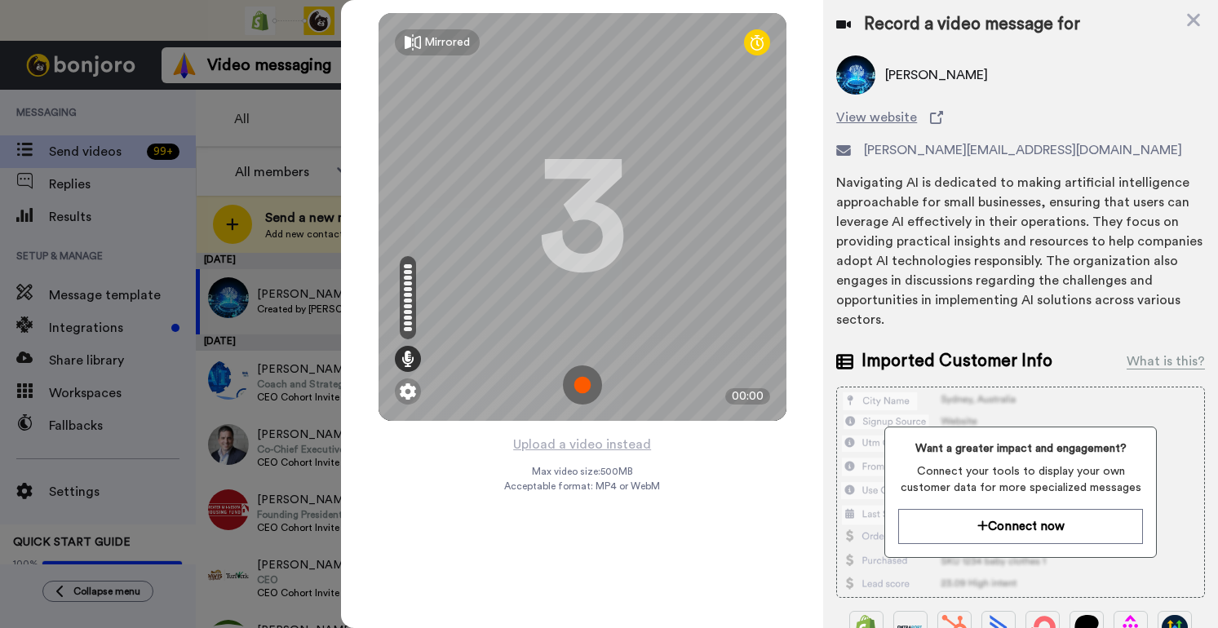
click at [581, 384] on img at bounding box center [582, 384] width 39 height 39
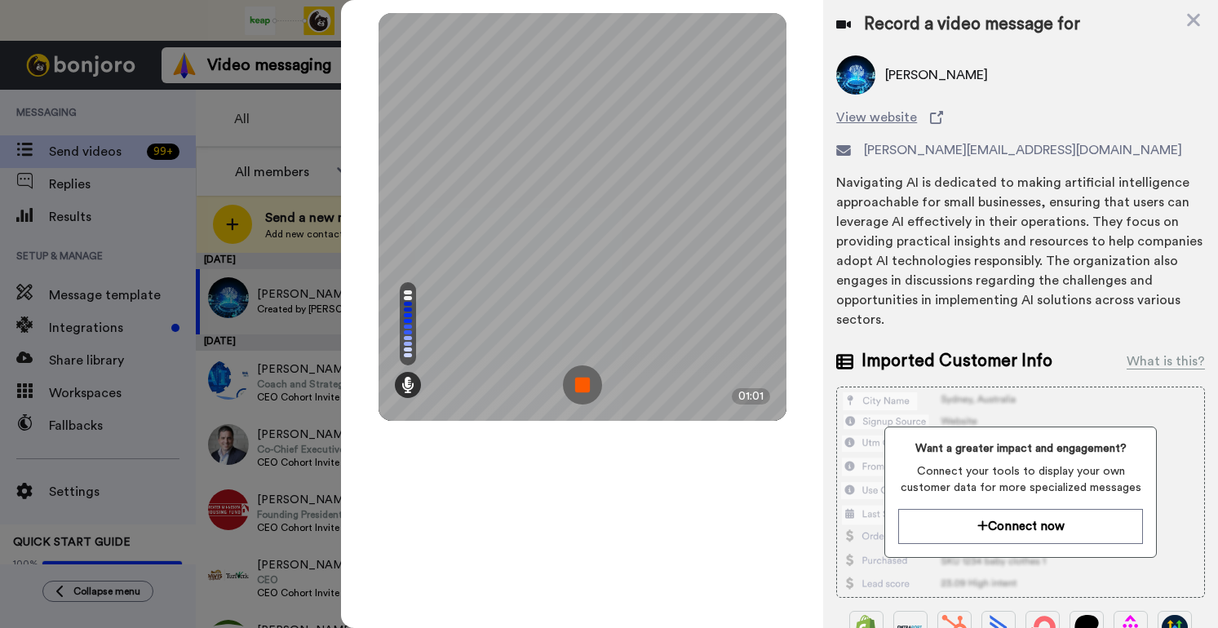
click at [581, 384] on img at bounding box center [582, 384] width 39 height 39
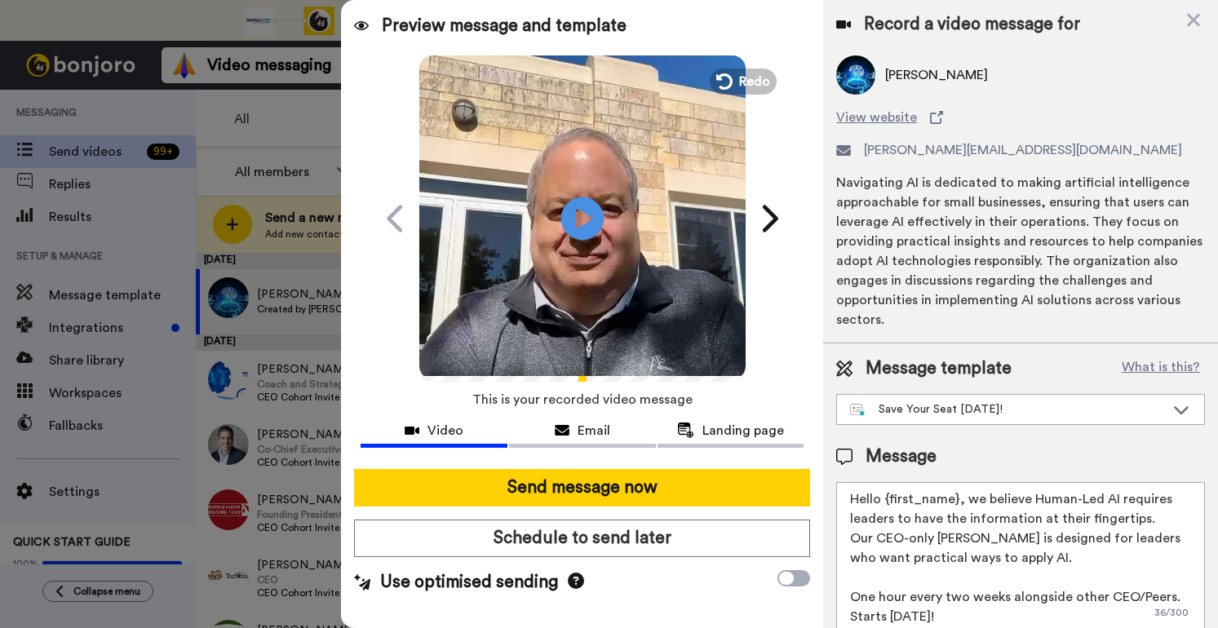
click at [587, 210] on icon at bounding box center [581, 218] width 43 height 43
click at [743, 87] on span "Redo" at bounding box center [755, 80] width 34 height 21
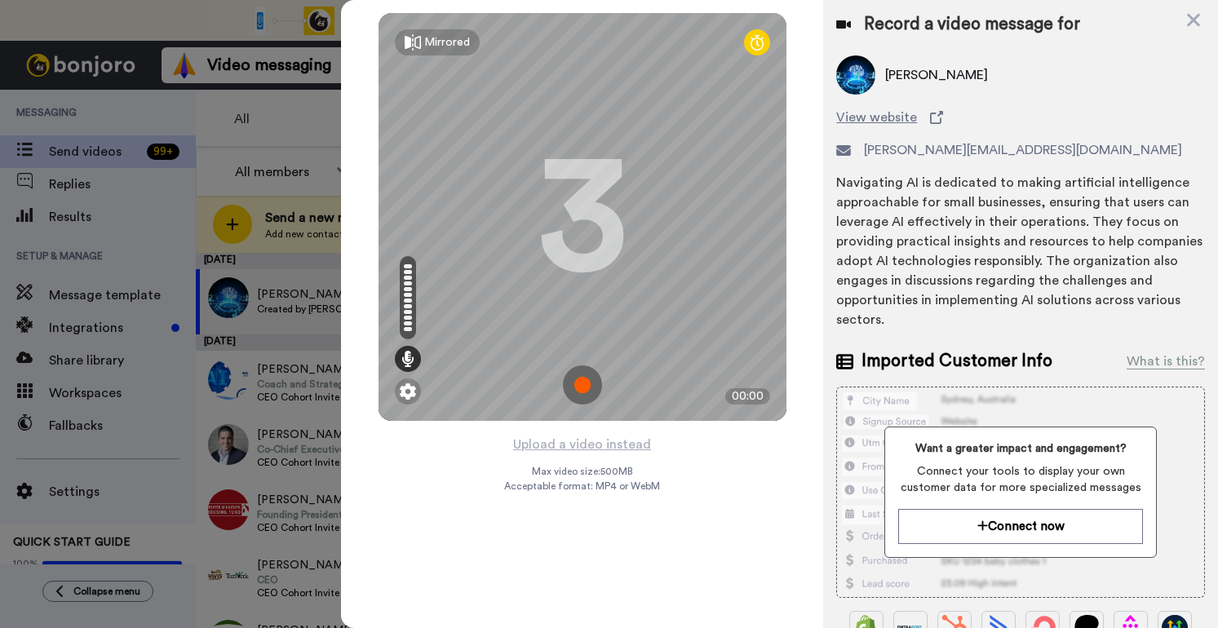
click at [590, 383] on img at bounding box center [582, 384] width 39 height 39
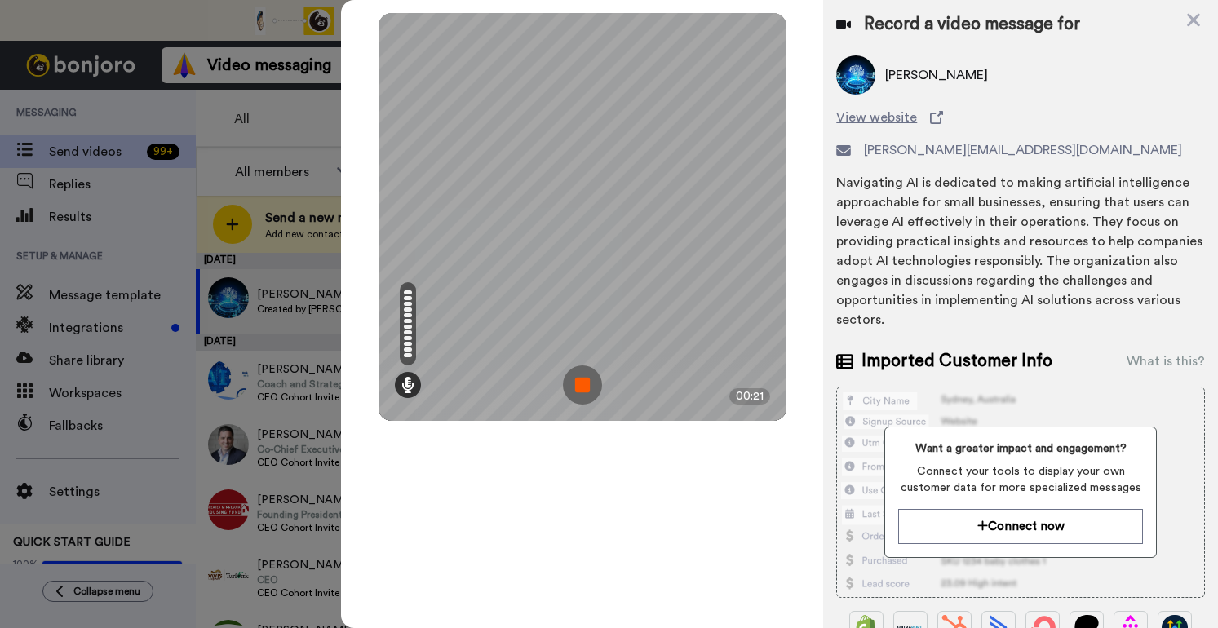
click at [590, 383] on img at bounding box center [582, 384] width 39 height 39
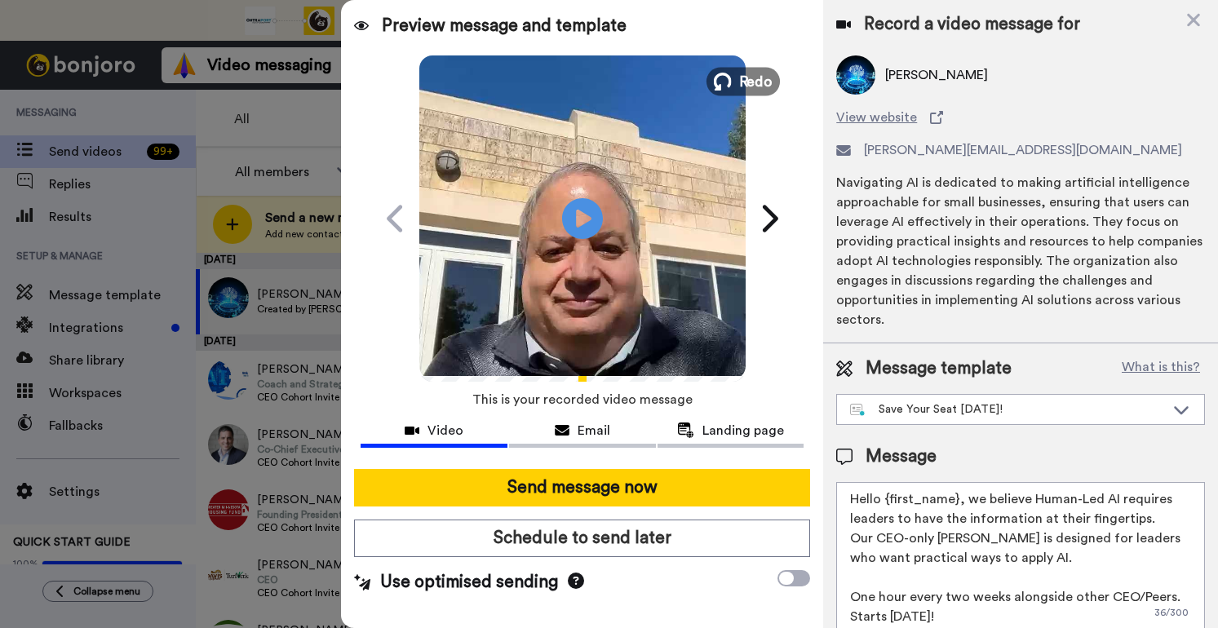
click at [750, 81] on span "Redo" at bounding box center [755, 80] width 34 height 21
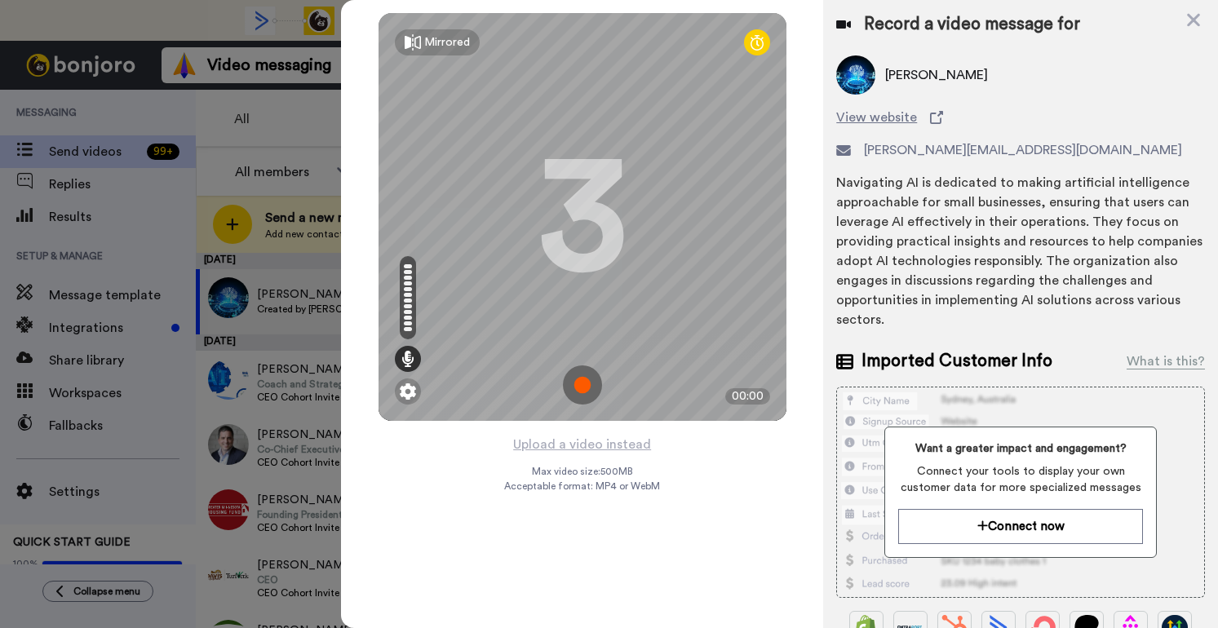
click at [590, 382] on img at bounding box center [582, 384] width 39 height 39
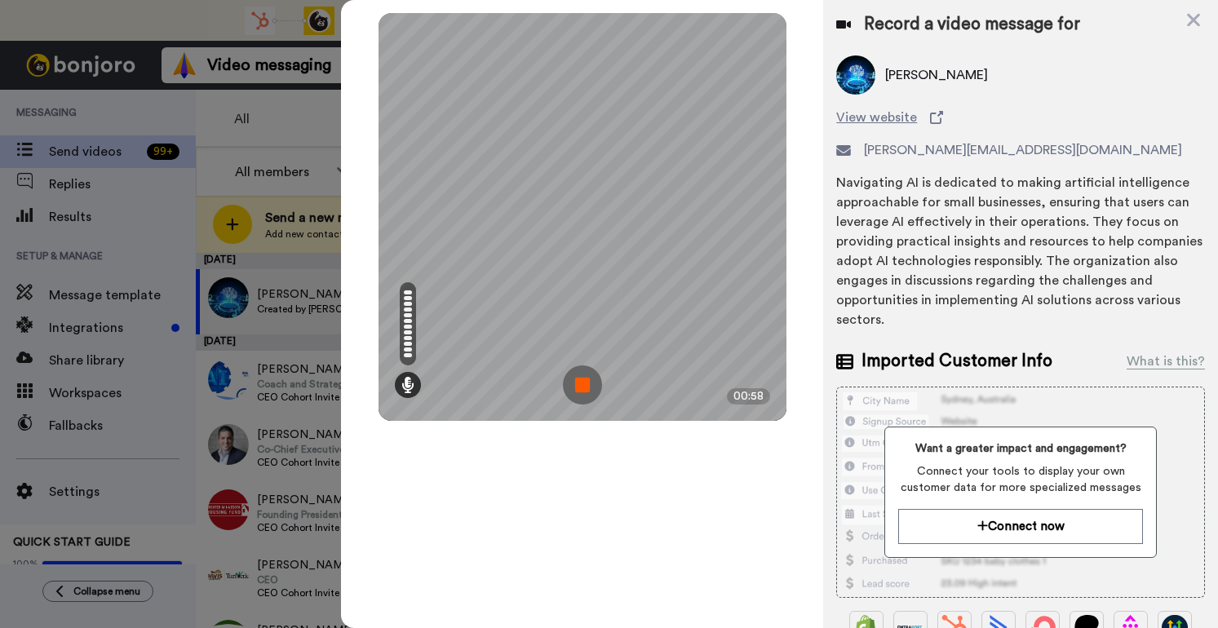
click at [590, 382] on img at bounding box center [582, 384] width 39 height 39
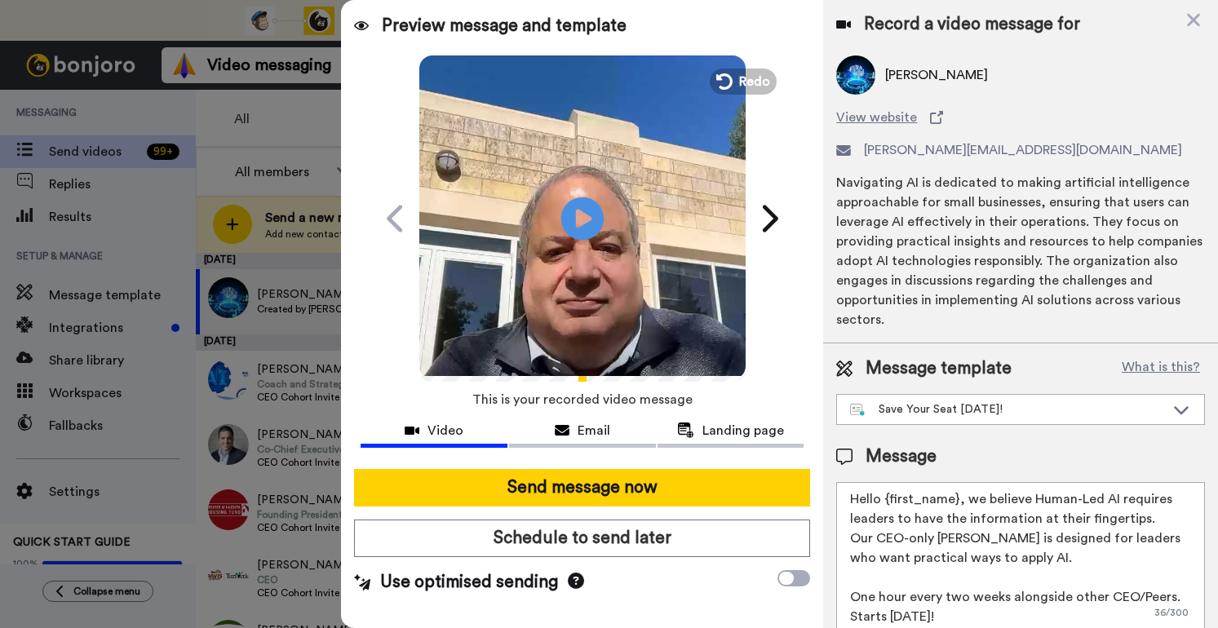
click at [595, 224] on icon at bounding box center [581, 218] width 43 height 43
click at [755, 77] on span "Redo" at bounding box center [755, 80] width 34 height 21
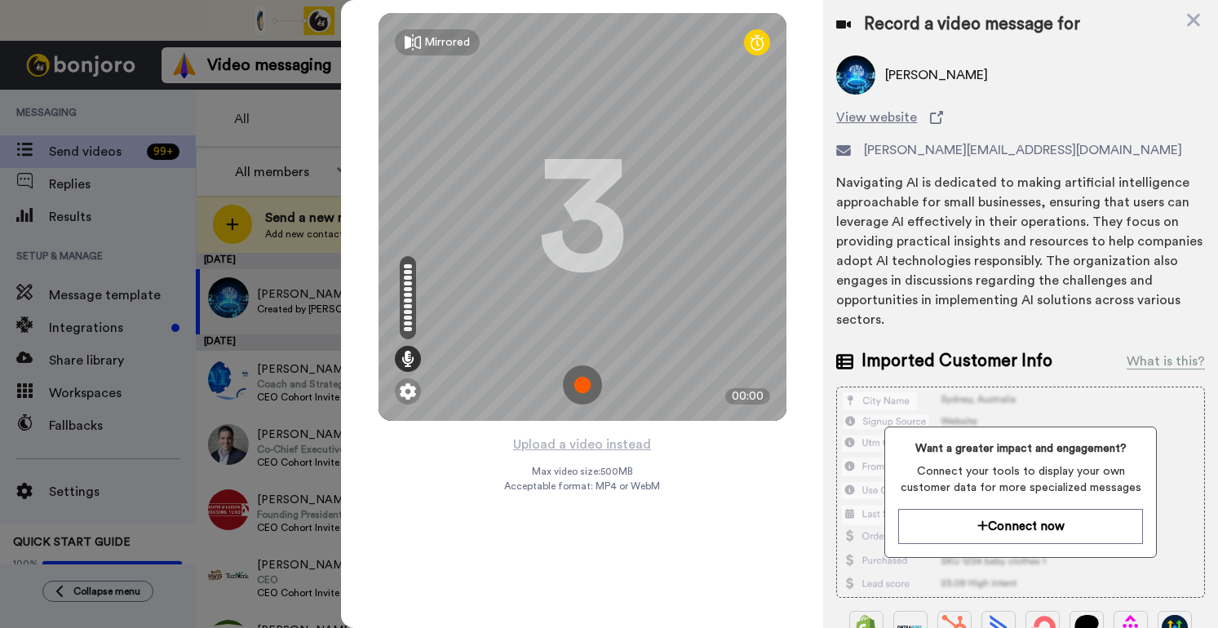
click at [581, 388] on img at bounding box center [582, 384] width 39 height 39
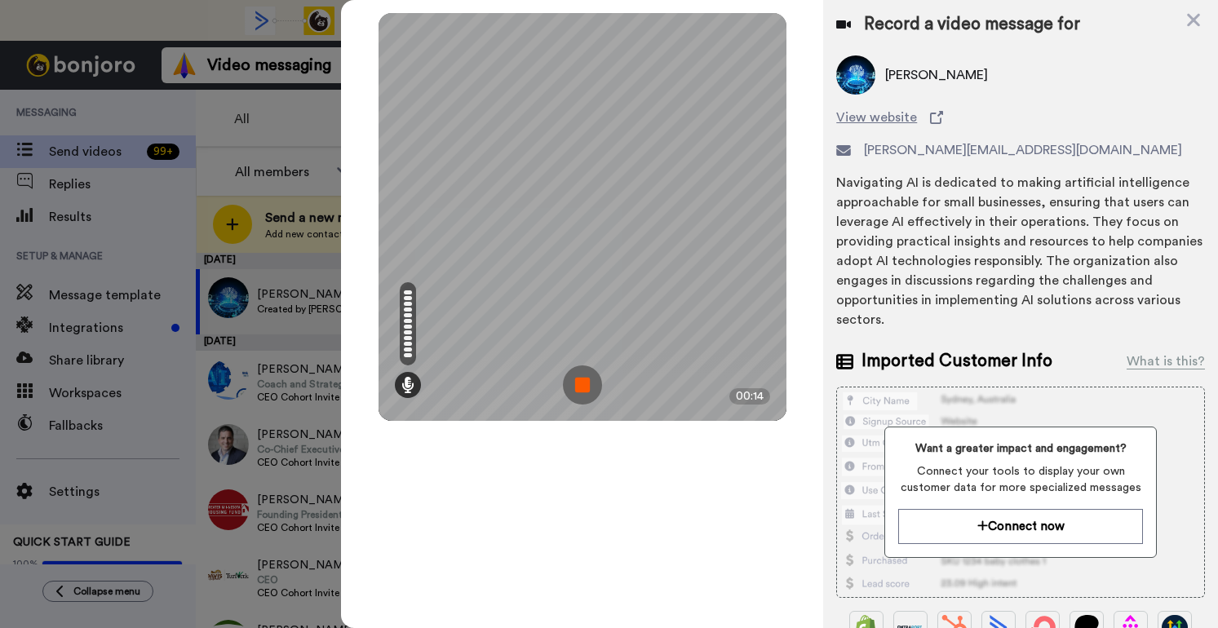
click at [588, 393] on img at bounding box center [582, 384] width 39 height 39
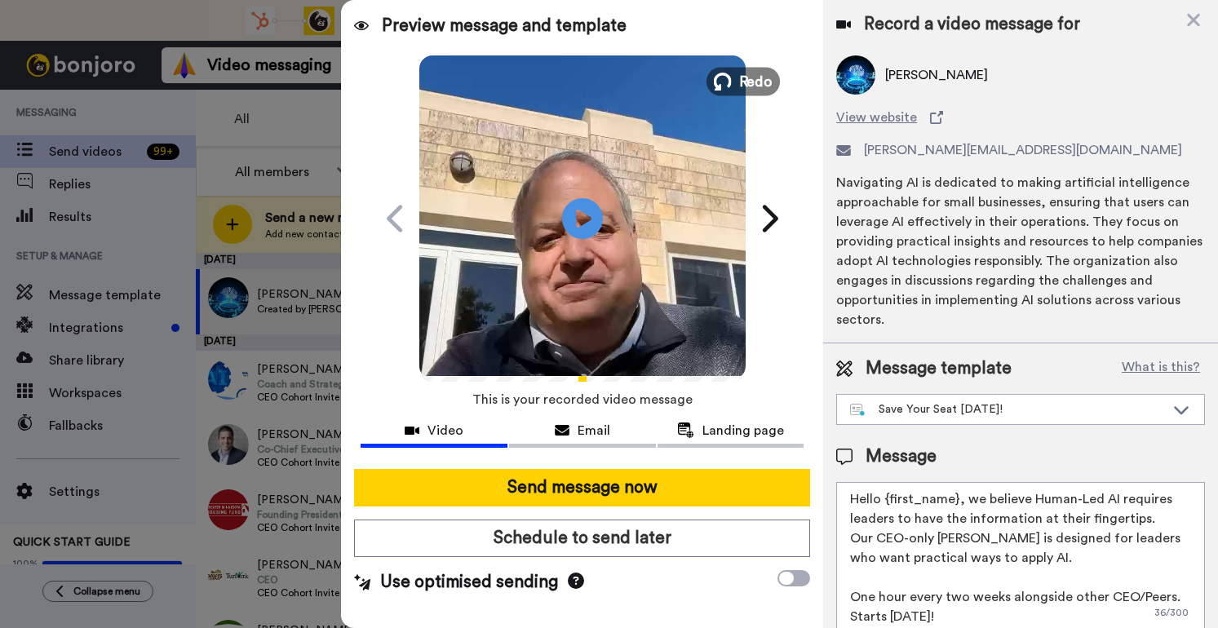
click at [746, 82] on span "Redo" at bounding box center [755, 80] width 34 height 21
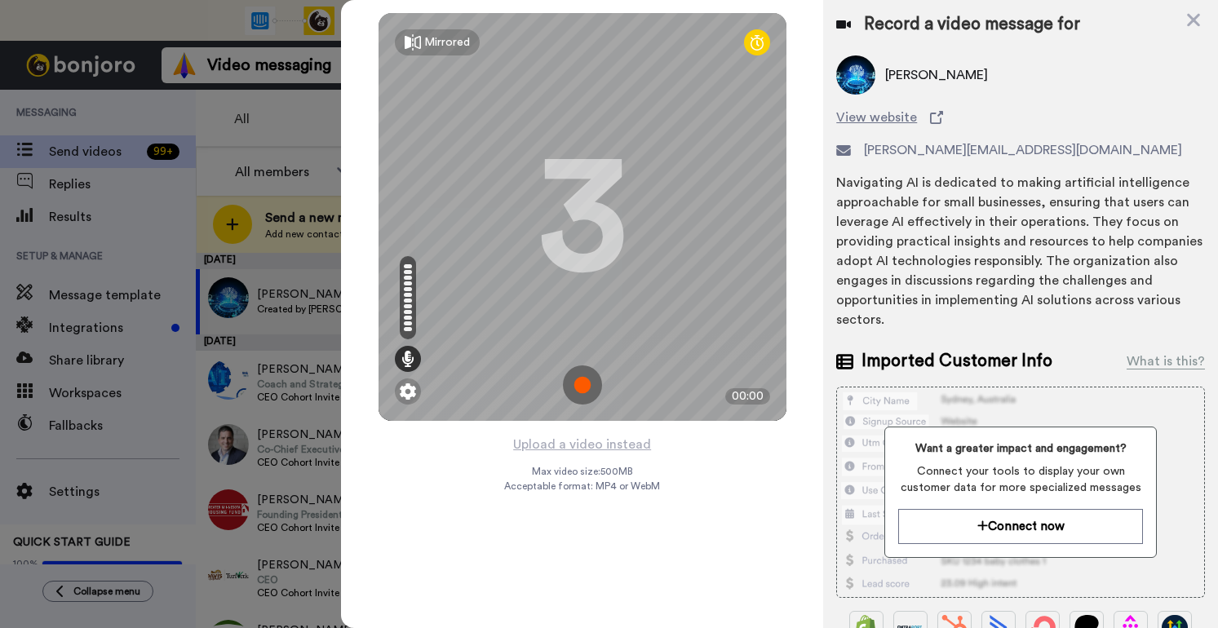
click at [576, 386] on img at bounding box center [582, 384] width 39 height 39
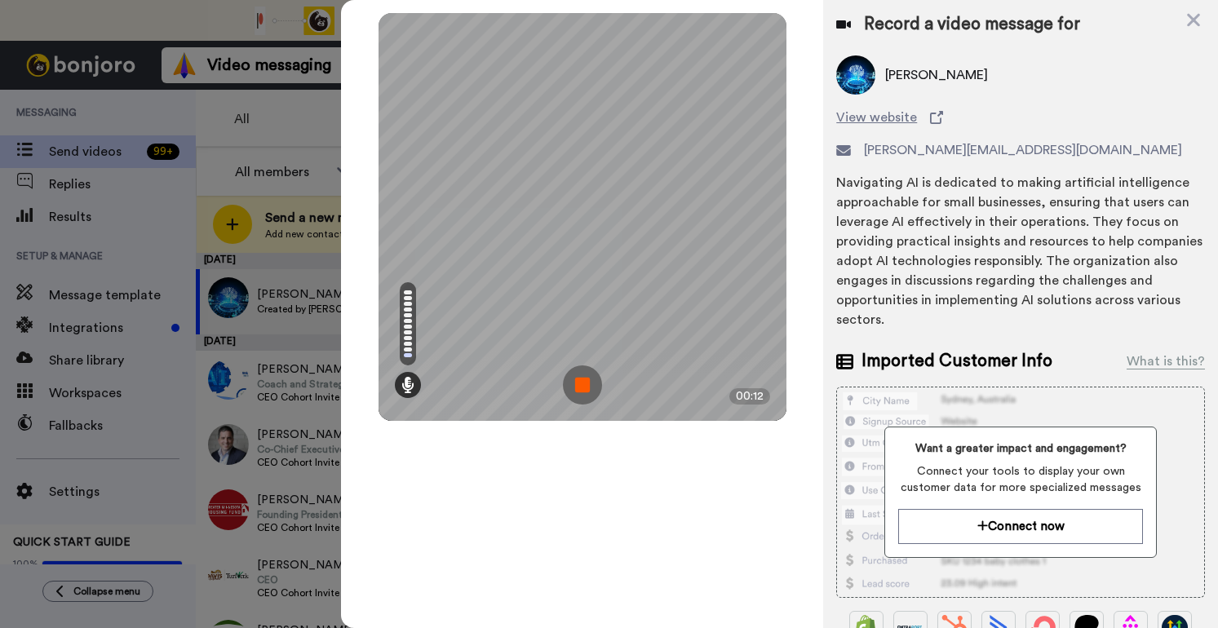
click at [576, 386] on img at bounding box center [582, 384] width 39 height 39
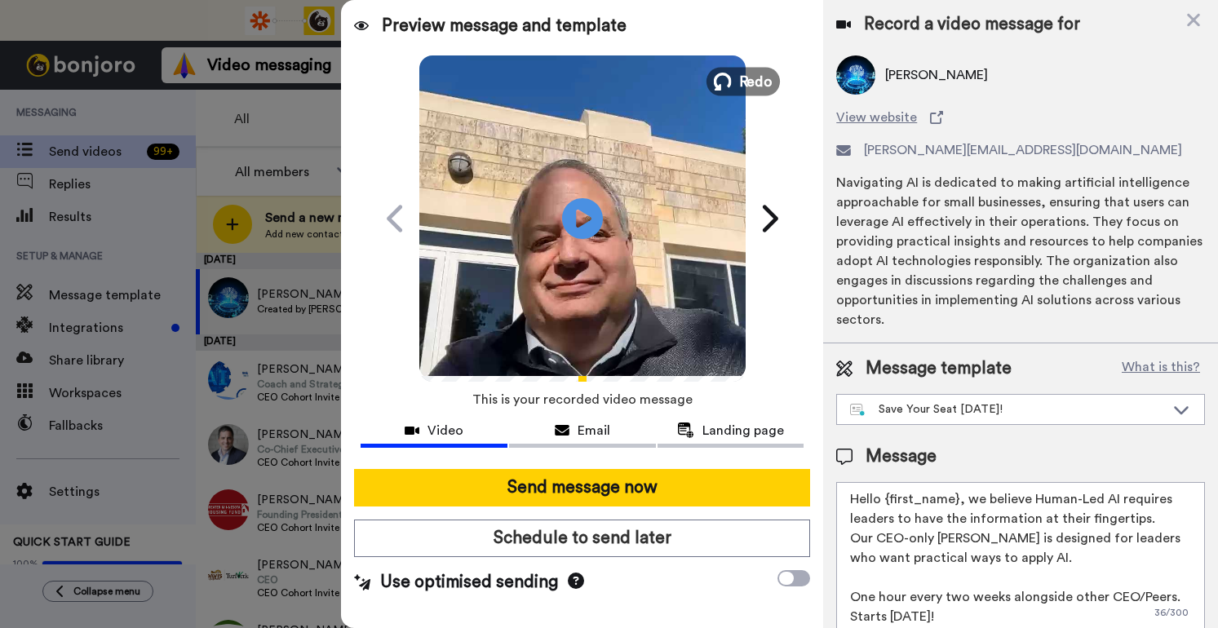
click at [755, 88] on span "Redo" at bounding box center [755, 80] width 34 height 21
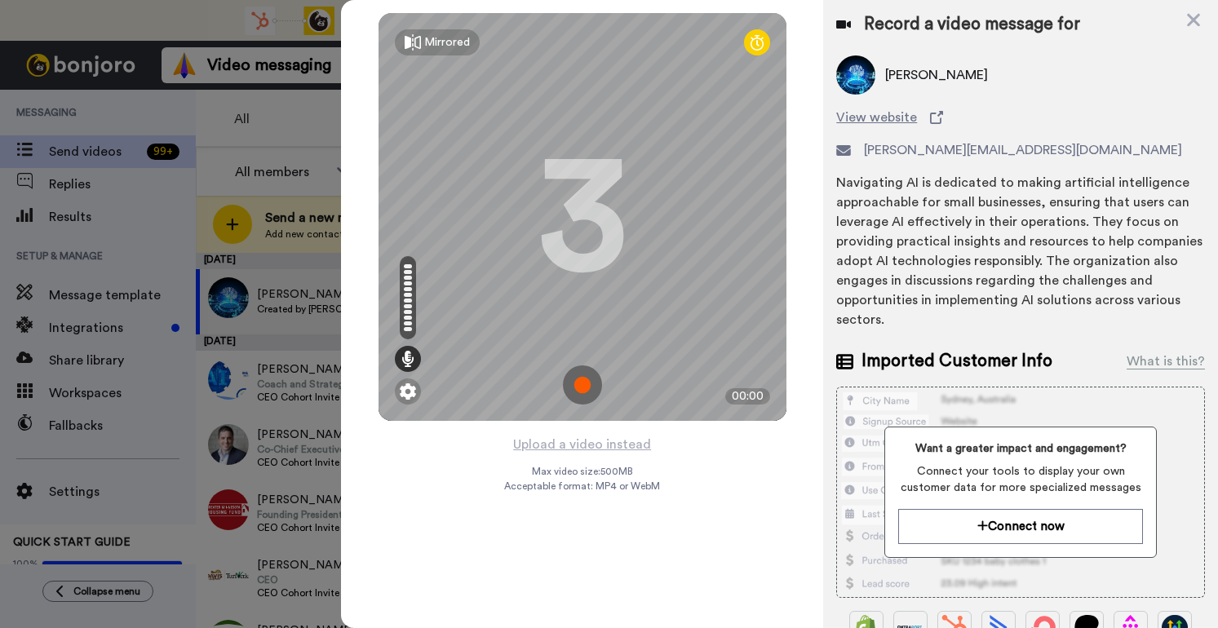
click at [581, 381] on img at bounding box center [582, 384] width 39 height 39
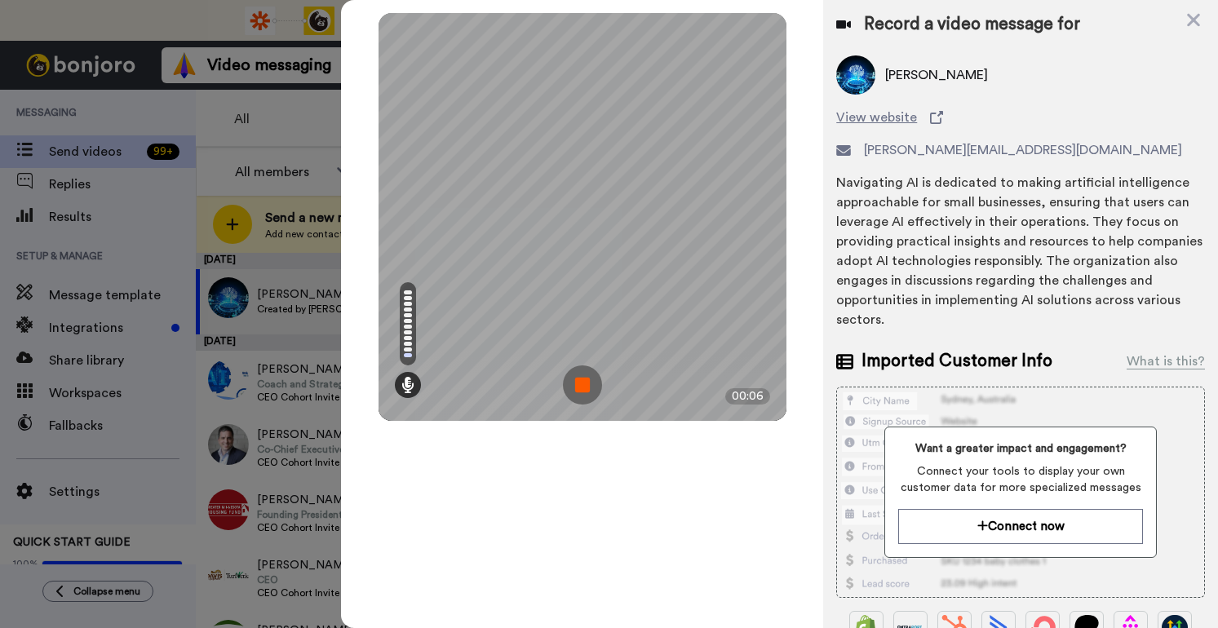
click at [581, 381] on img at bounding box center [582, 384] width 39 height 39
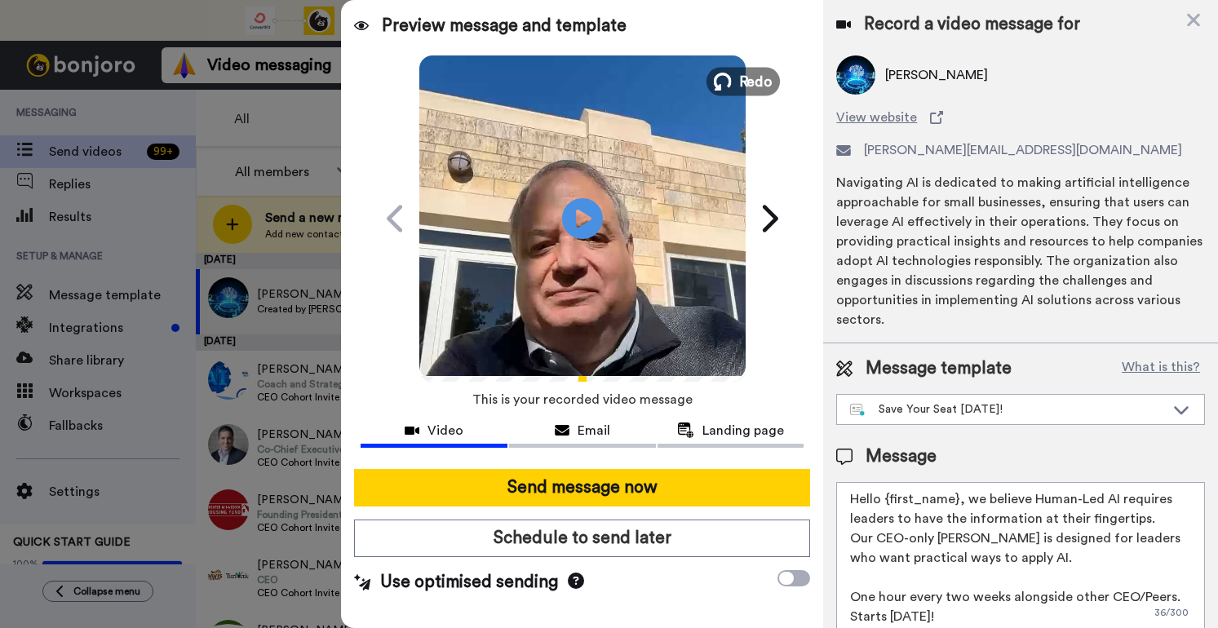
click at [752, 83] on span "Redo" at bounding box center [755, 80] width 34 height 21
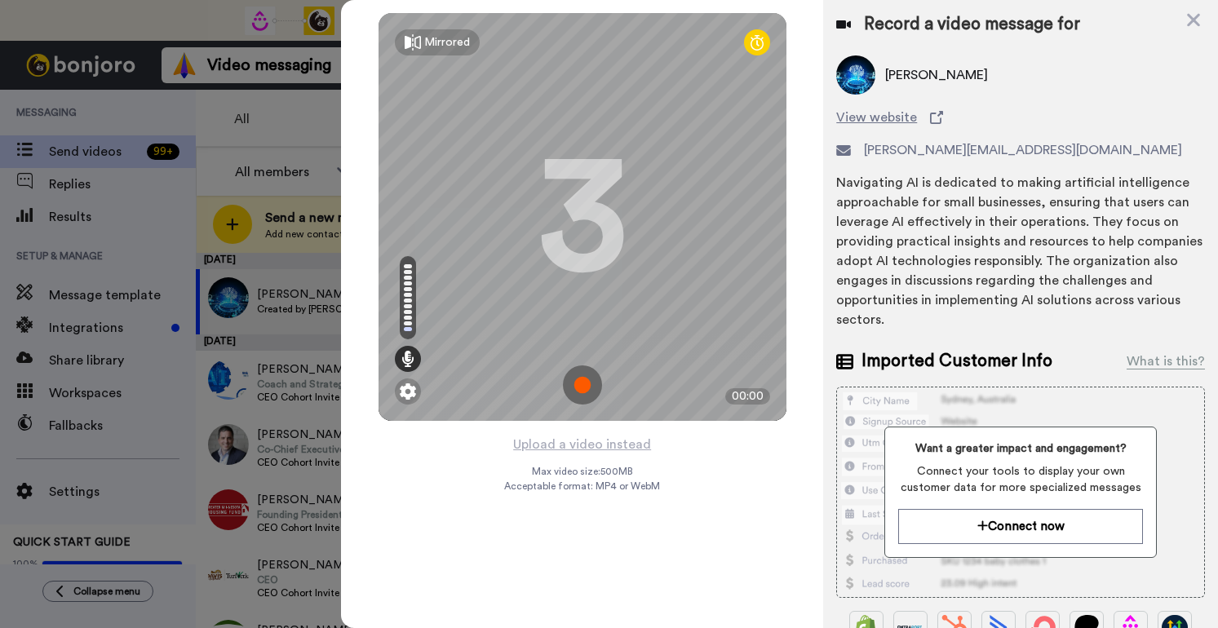
click at [590, 379] on img at bounding box center [582, 384] width 39 height 39
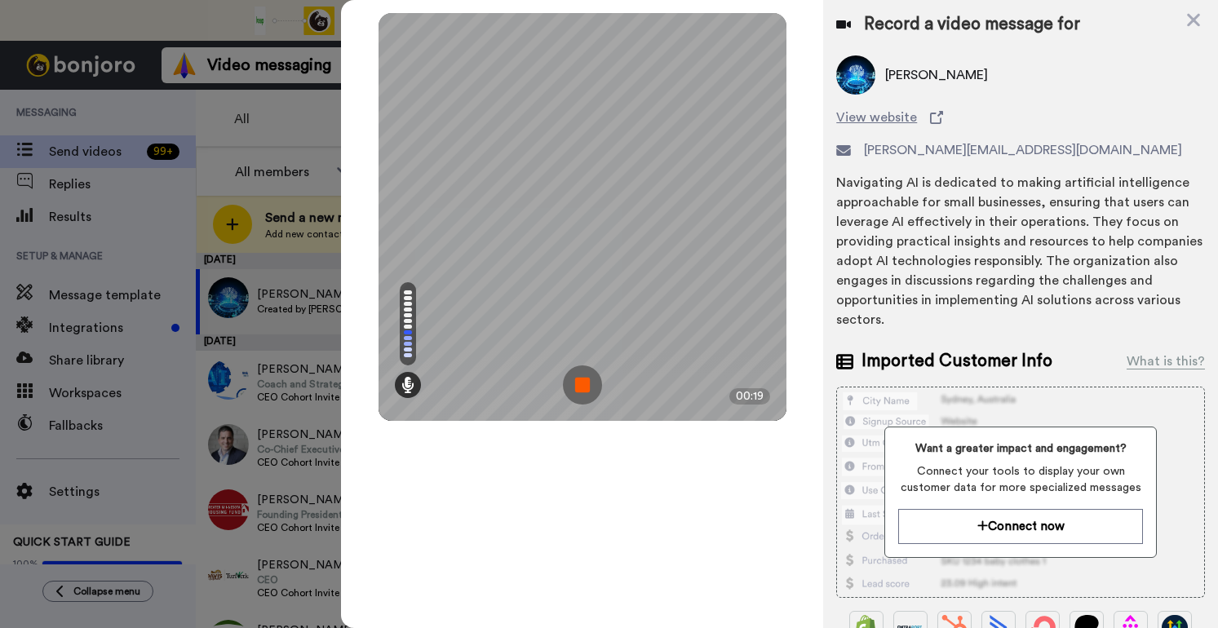
click at [590, 379] on img at bounding box center [582, 384] width 39 height 39
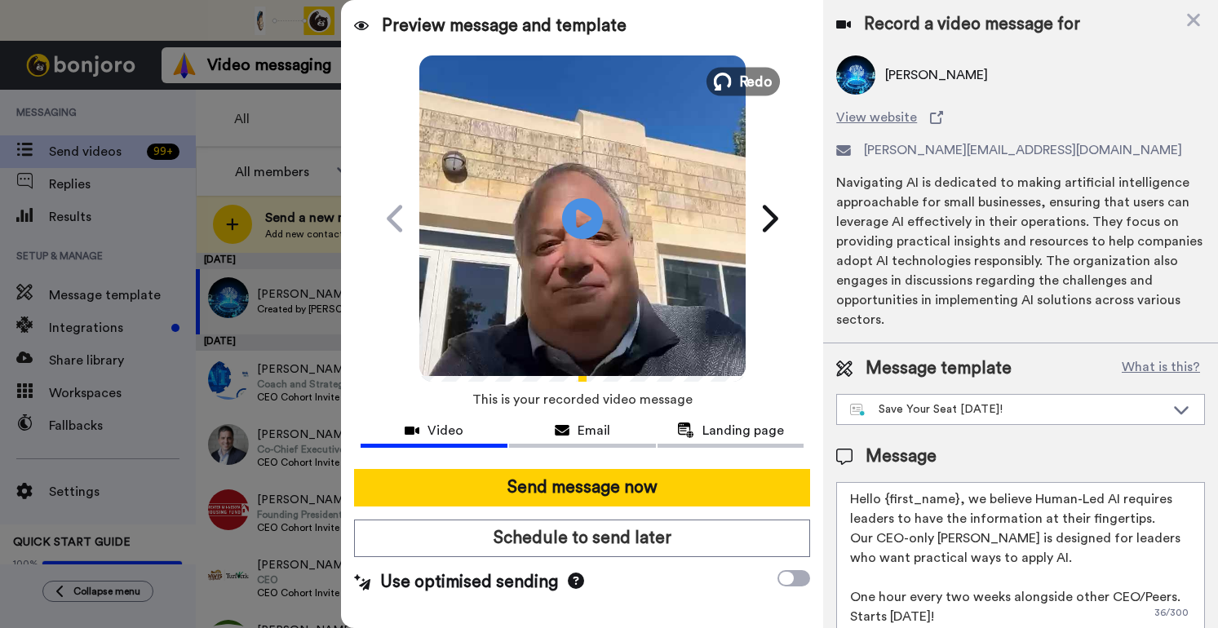
click at [764, 85] on span "Redo" at bounding box center [755, 80] width 34 height 21
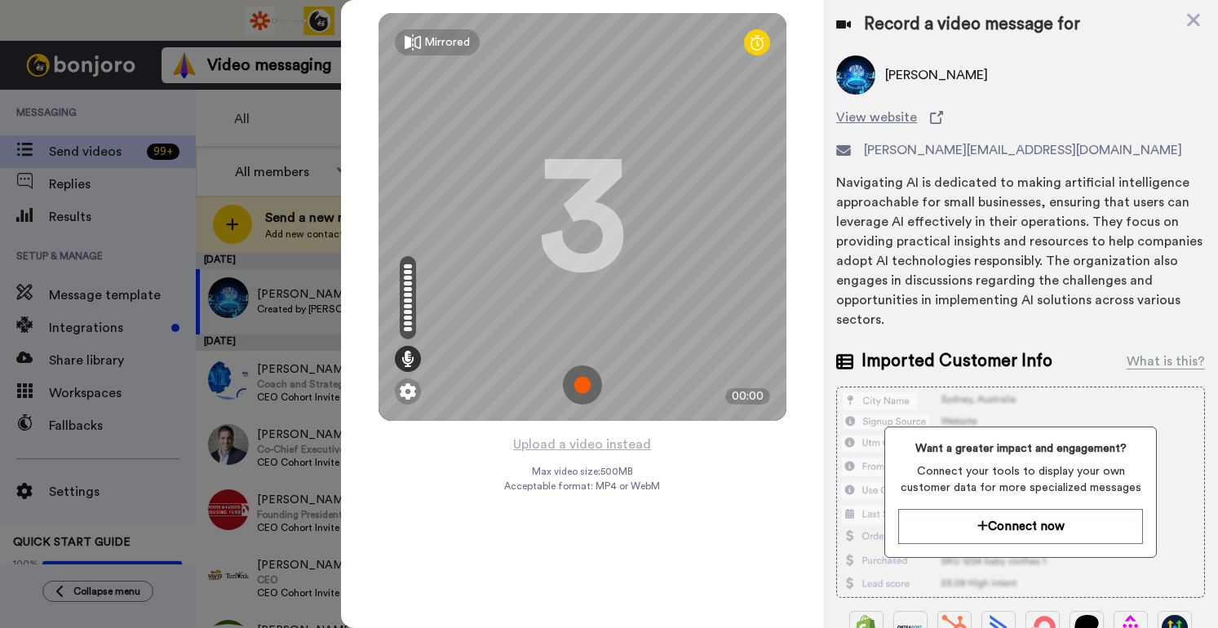
click at [589, 388] on img at bounding box center [582, 384] width 39 height 39
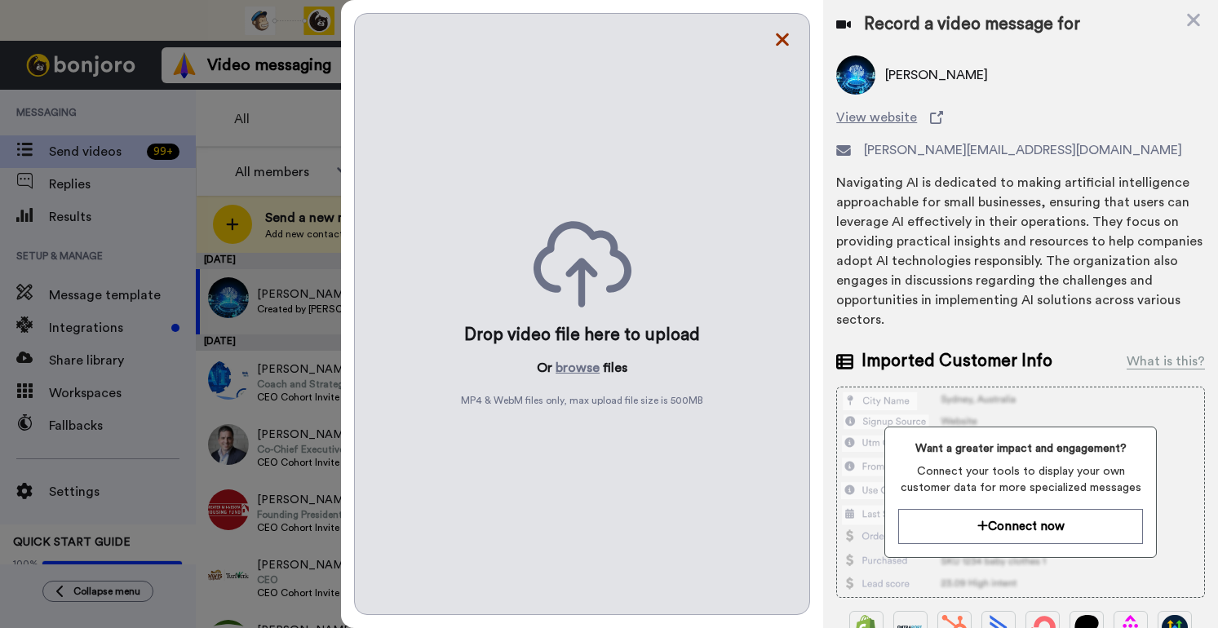
click at [781, 34] on icon at bounding box center [782, 39] width 16 height 20
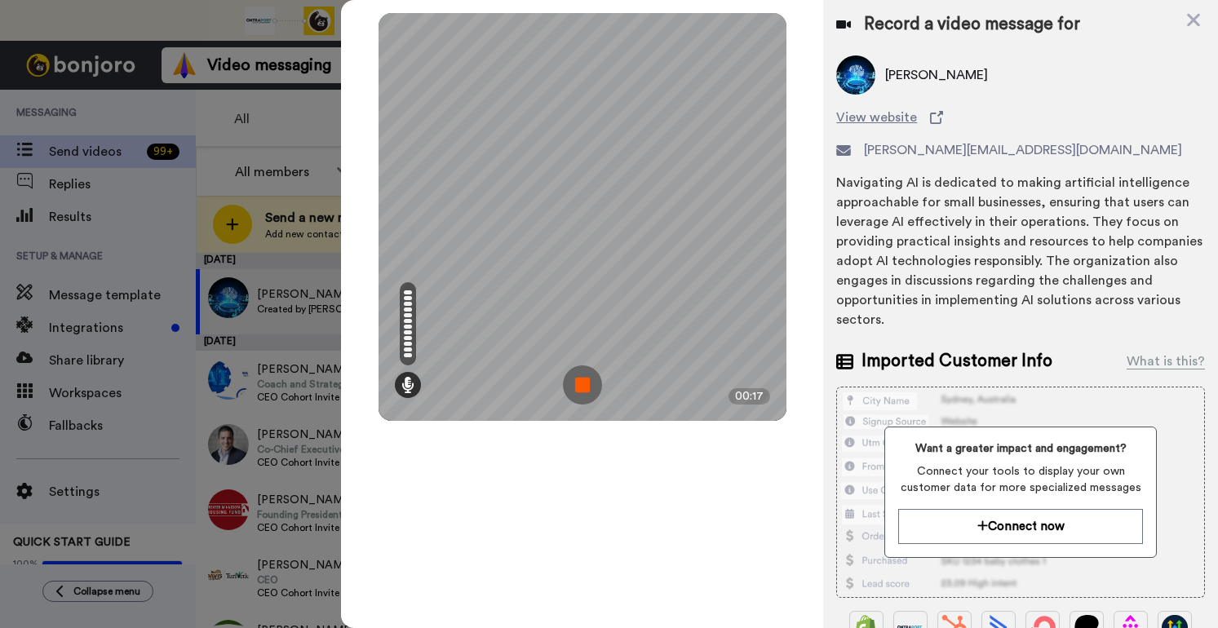
click at [579, 384] on img at bounding box center [582, 384] width 39 height 39
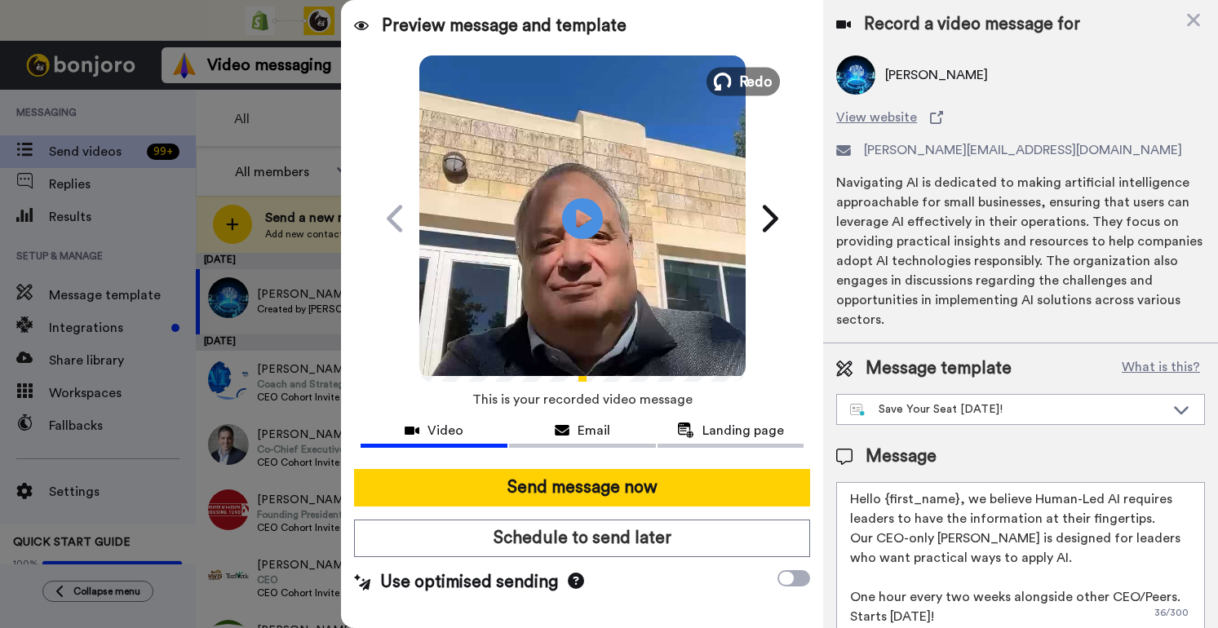
click at [755, 86] on span "Redo" at bounding box center [755, 80] width 34 height 21
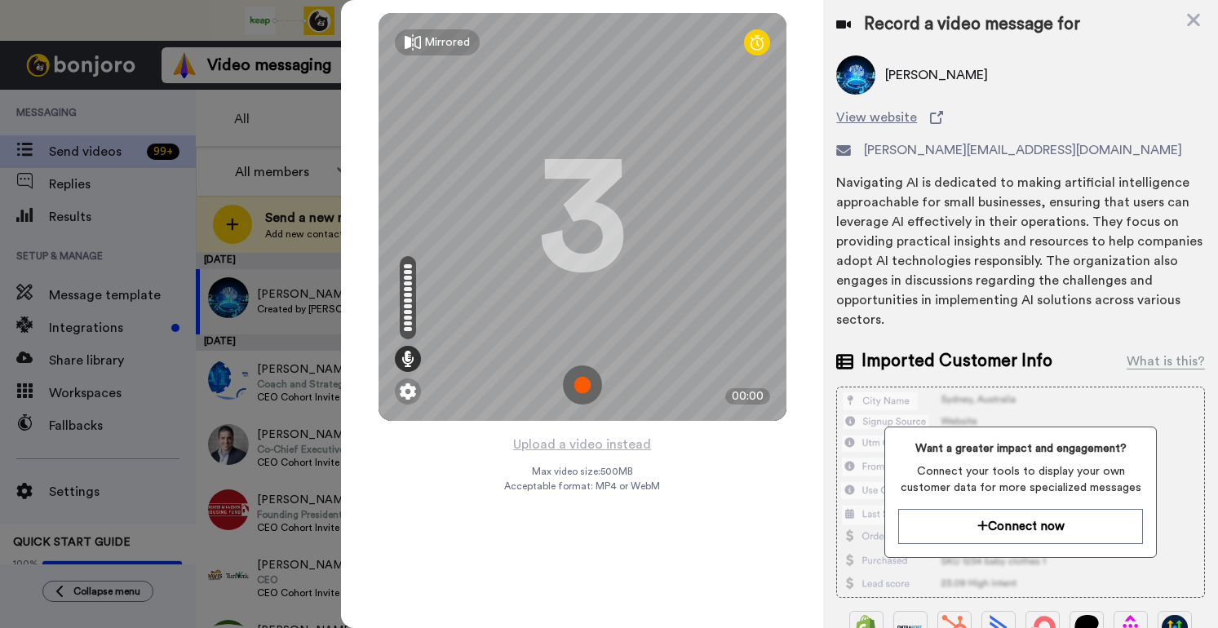
click at [586, 380] on img at bounding box center [582, 384] width 39 height 39
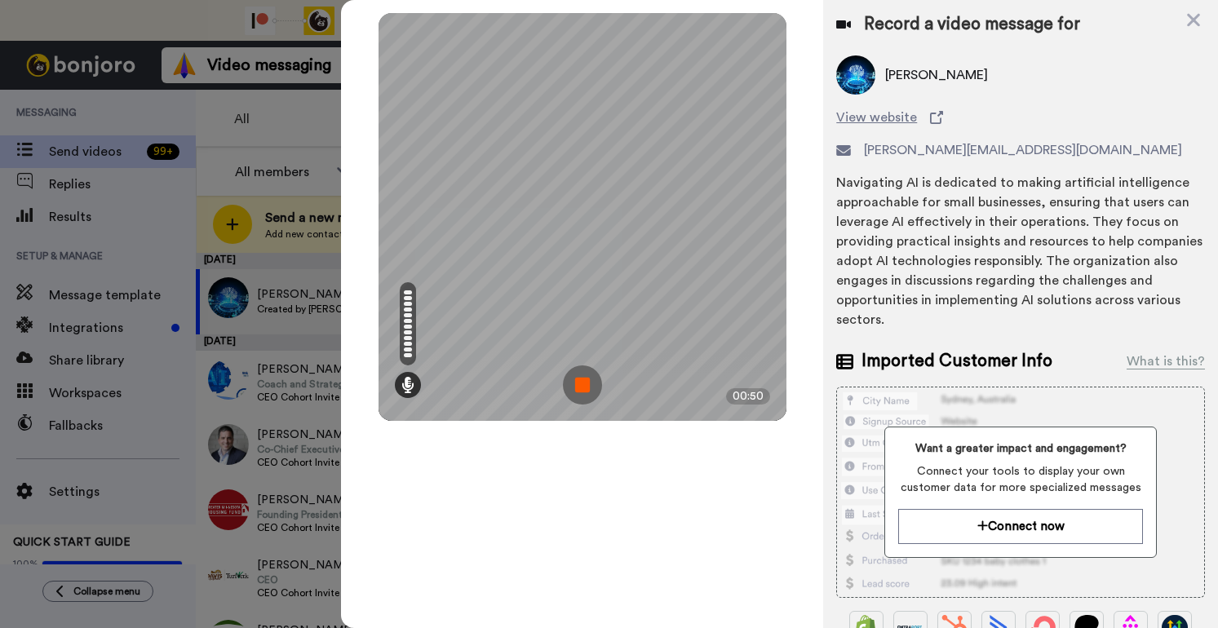
click at [586, 380] on img at bounding box center [582, 384] width 39 height 39
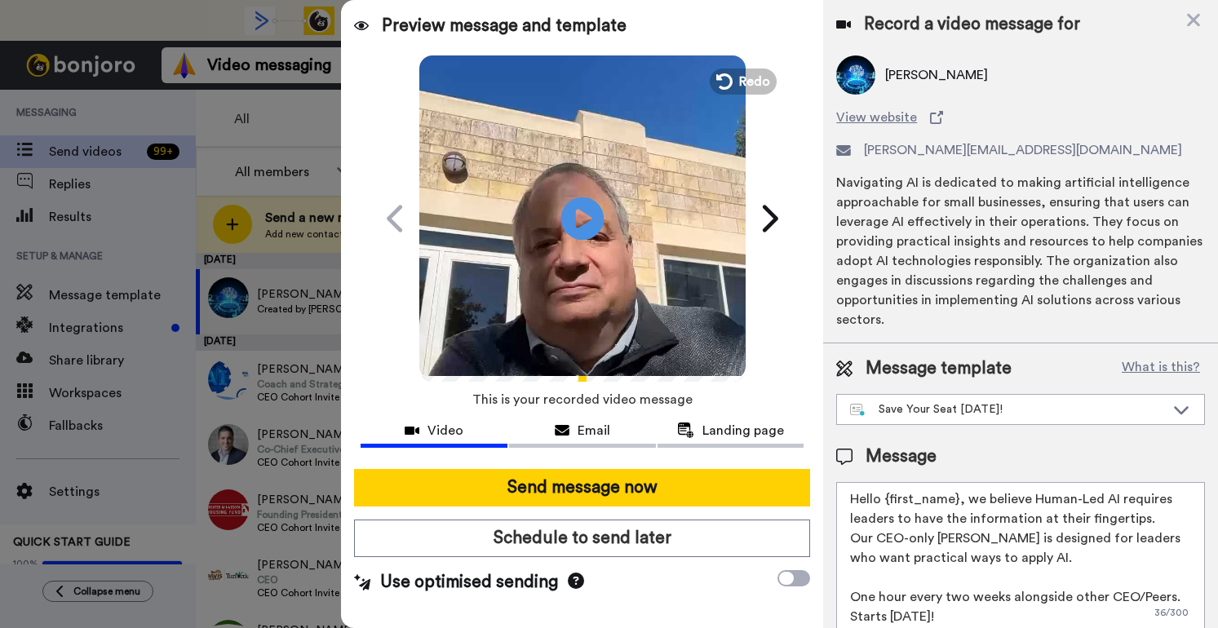
click at [582, 224] on icon "Play/Pause" at bounding box center [581, 217] width 43 height 77
click at [750, 83] on span "Redo" at bounding box center [755, 80] width 34 height 21
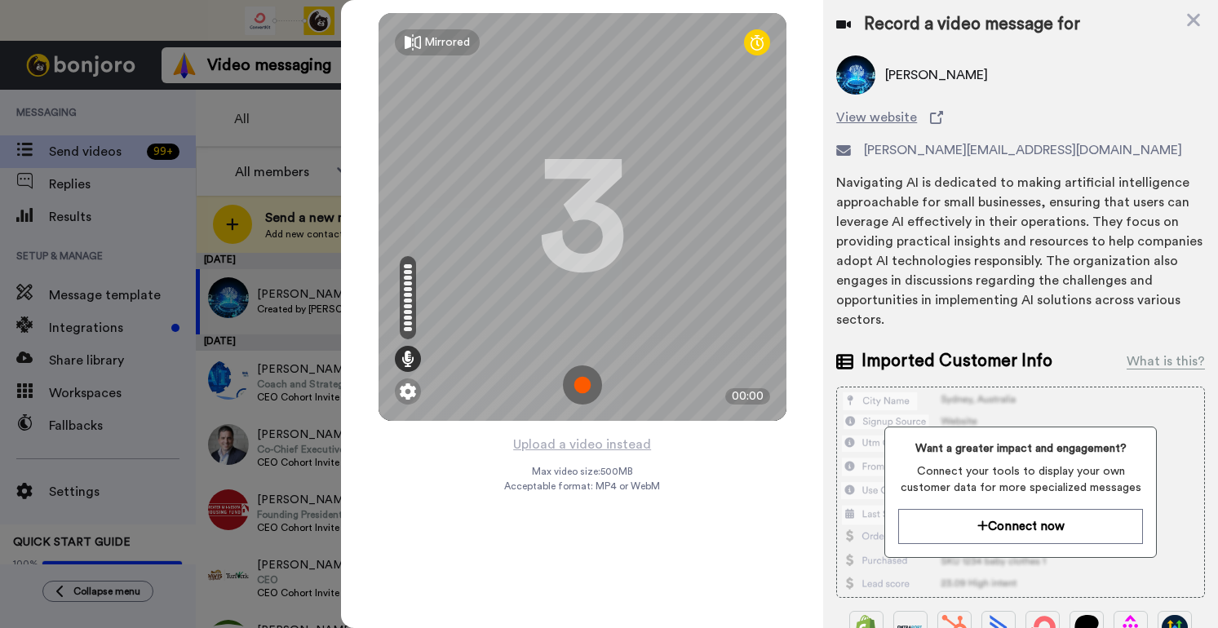
click at [571, 381] on img at bounding box center [582, 384] width 39 height 39
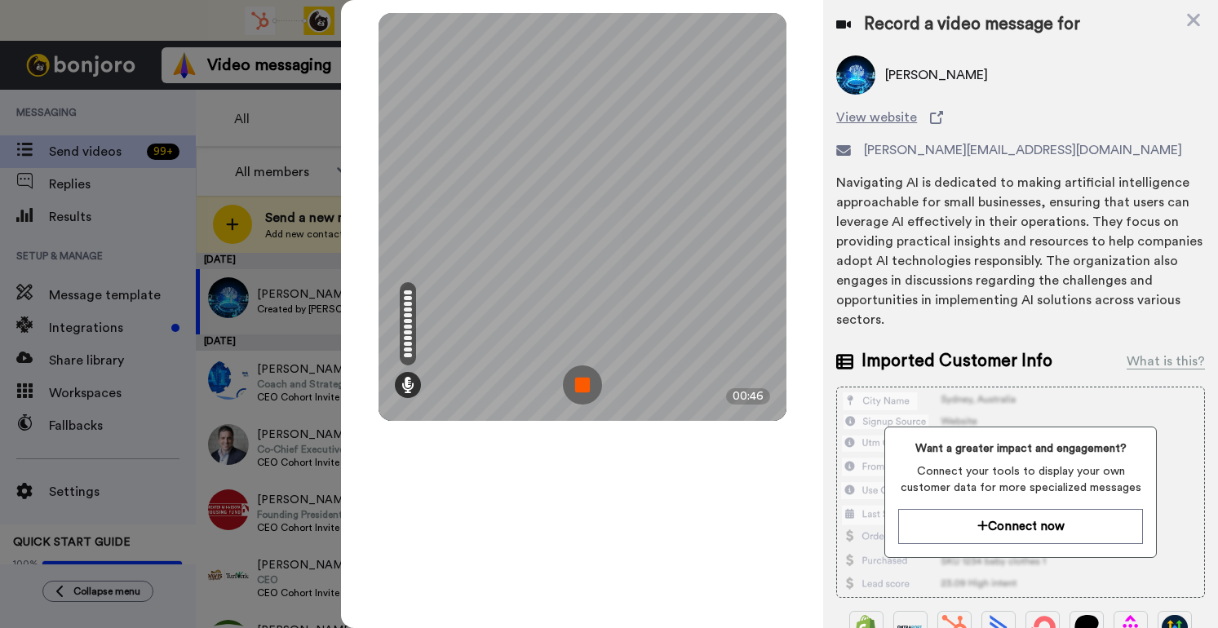
click at [571, 381] on img at bounding box center [582, 384] width 39 height 39
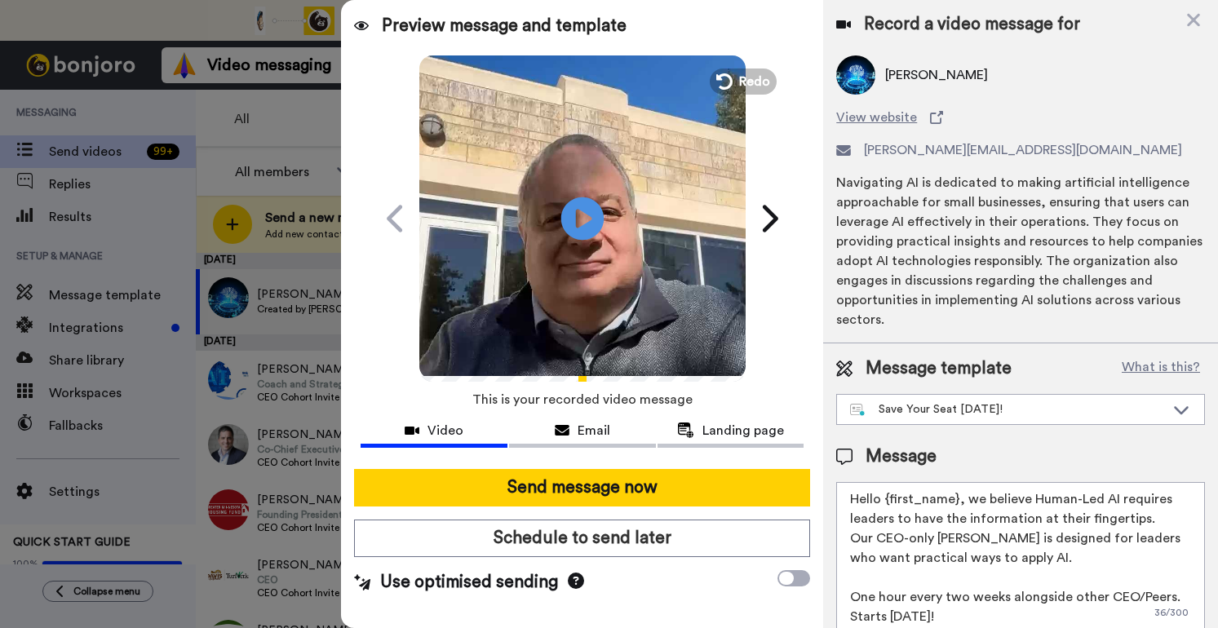
click at [578, 227] on icon "Play/Pause" at bounding box center [581, 217] width 43 height 77
click at [749, 82] on span "Redo" at bounding box center [755, 80] width 34 height 21
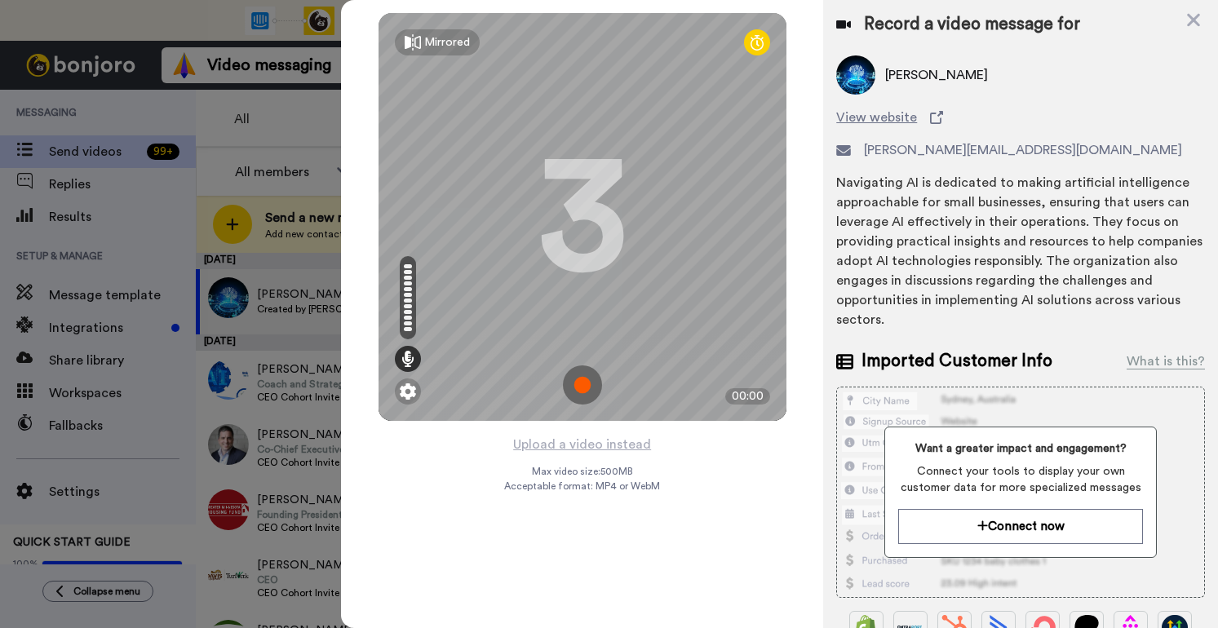
click at [580, 380] on img at bounding box center [582, 384] width 39 height 39
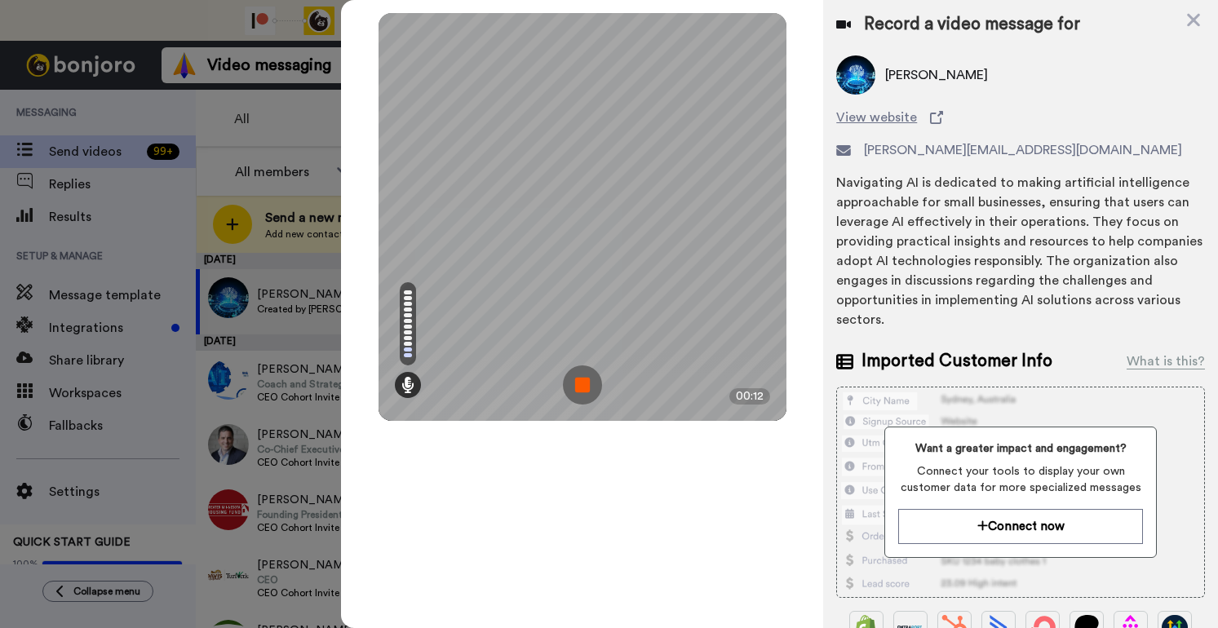
click at [580, 380] on img at bounding box center [582, 384] width 39 height 39
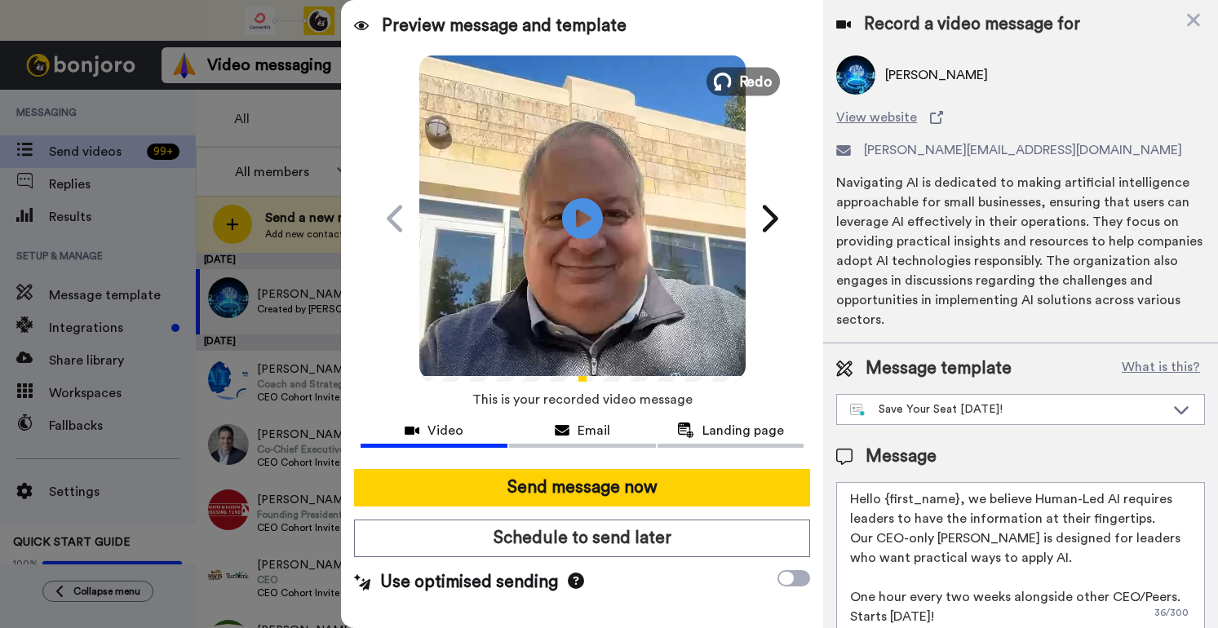
click at [748, 75] on span "Redo" at bounding box center [755, 80] width 34 height 21
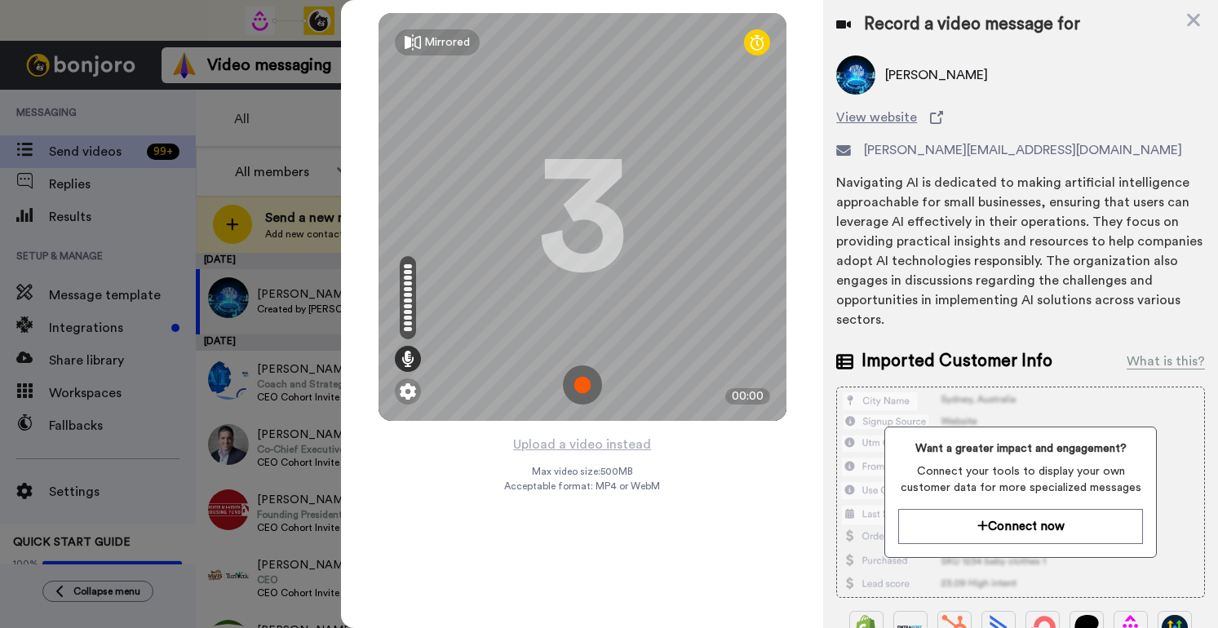
click at [588, 386] on img at bounding box center [582, 384] width 39 height 39
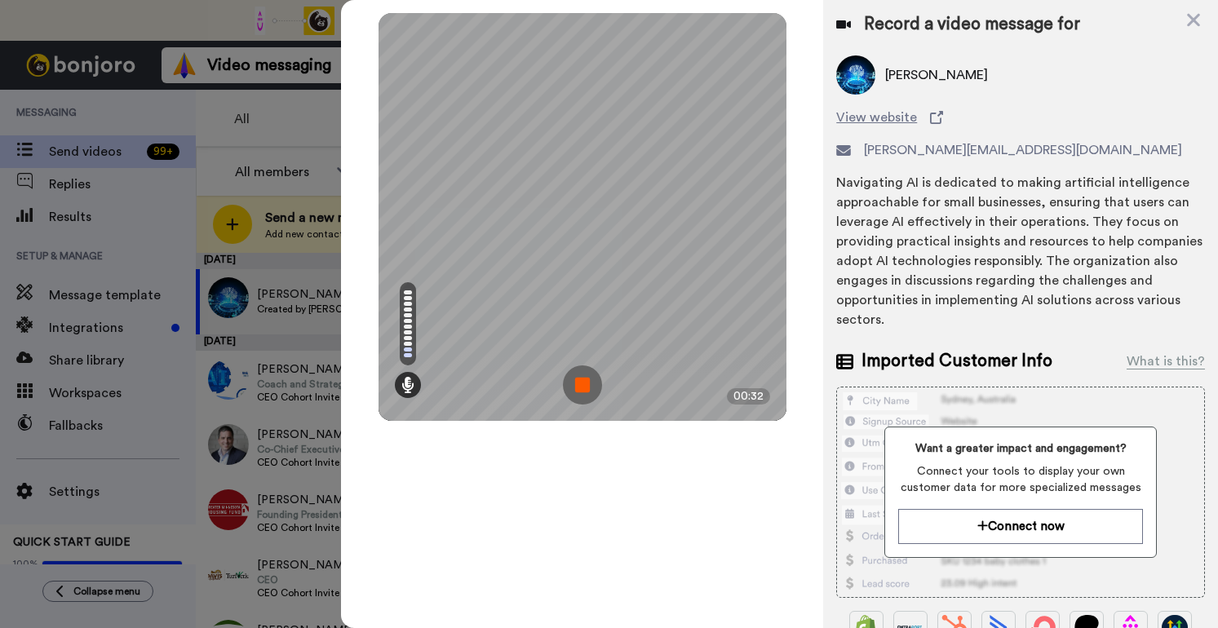
click at [588, 386] on img at bounding box center [582, 384] width 39 height 39
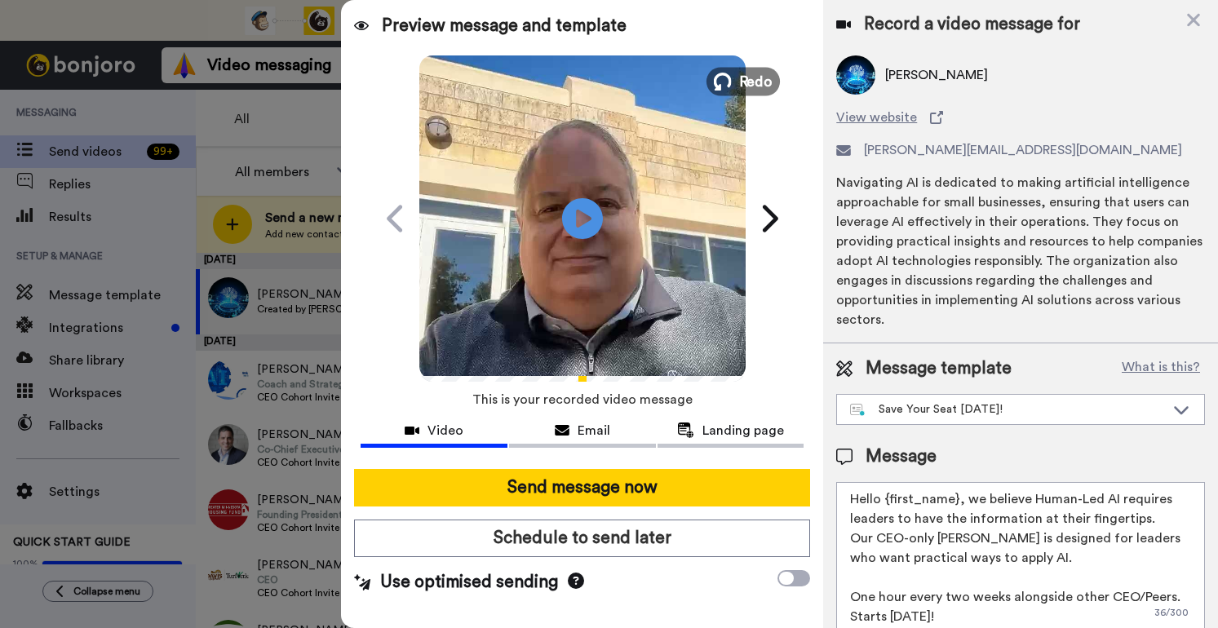
click at [728, 84] on icon at bounding box center [722, 82] width 18 height 18
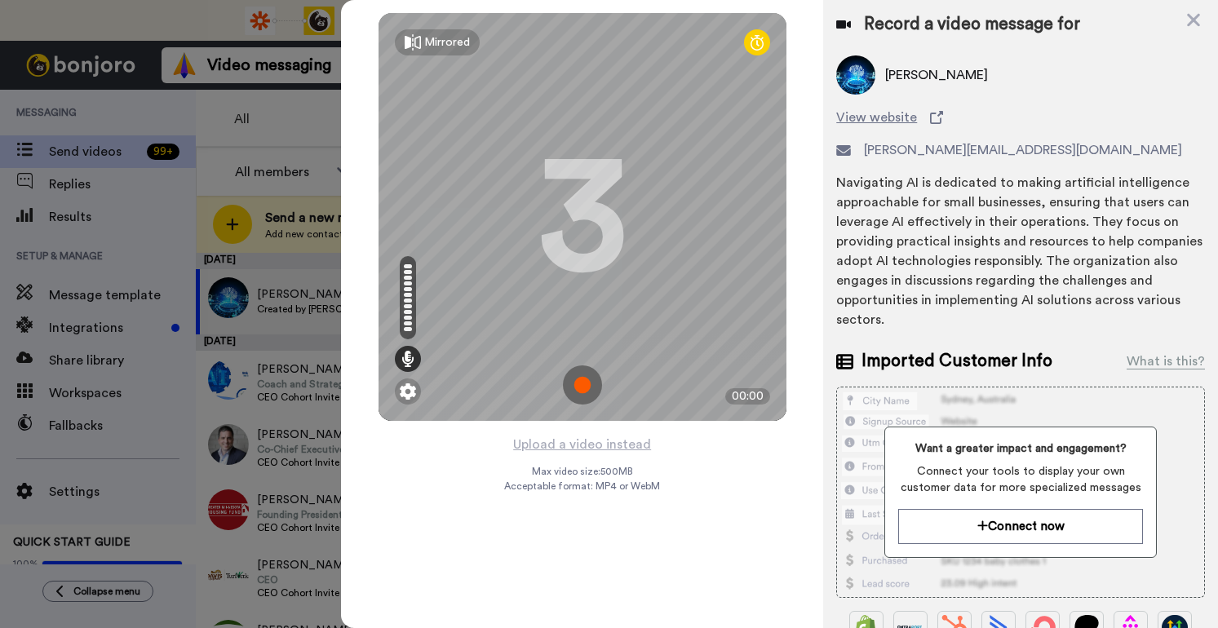
click at [585, 376] on img at bounding box center [582, 384] width 39 height 39
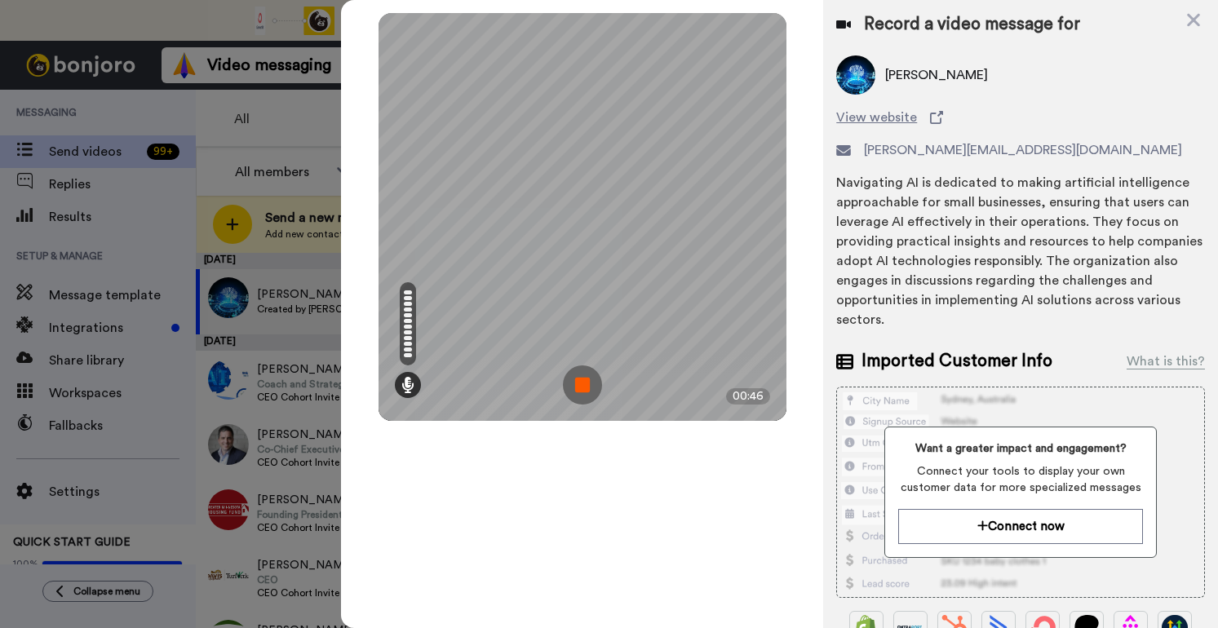
click at [585, 376] on img at bounding box center [582, 384] width 39 height 39
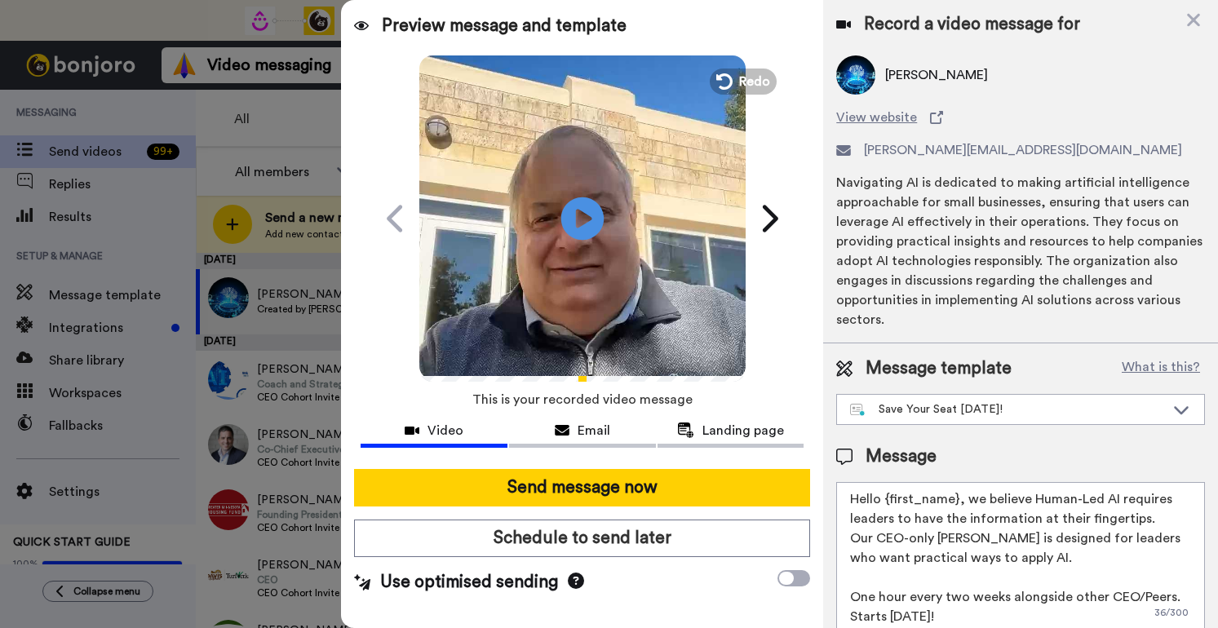
click at [586, 219] on icon "Play/Pause" at bounding box center [581, 217] width 43 height 77
click at [750, 80] on span "Redo" at bounding box center [755, 80] width 34 height 21
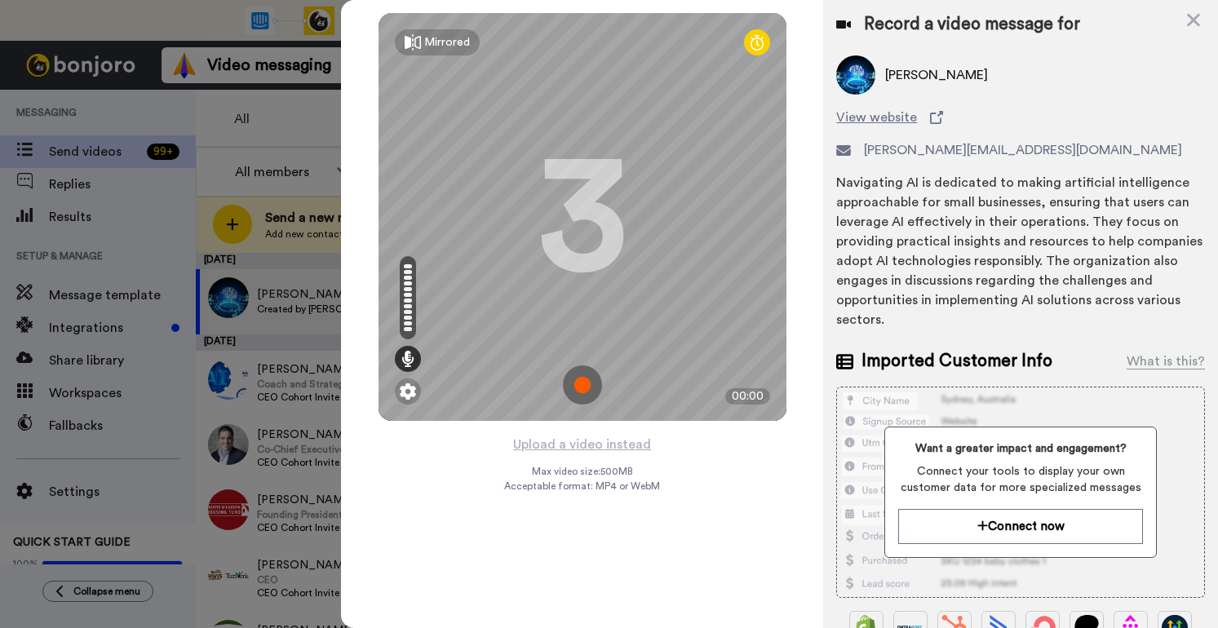
click at [582, 387] on img at bounding box center [582, 384] width 39 height 39
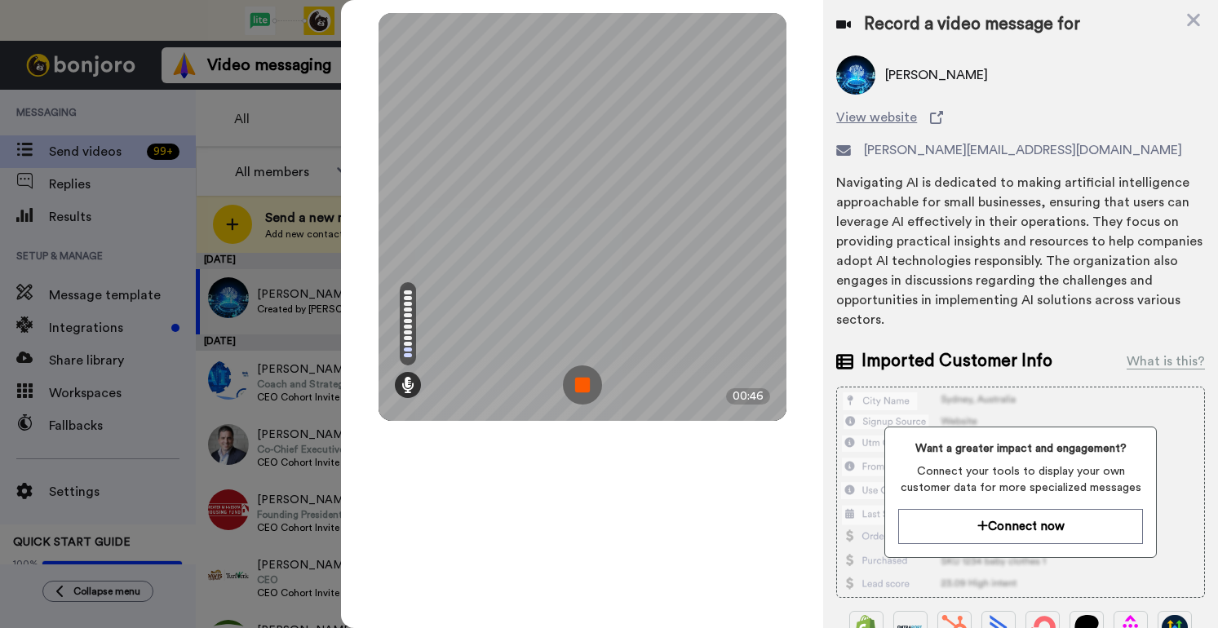
click at [576, 389] on img at bounding box center [582, 384] width 39 height 39
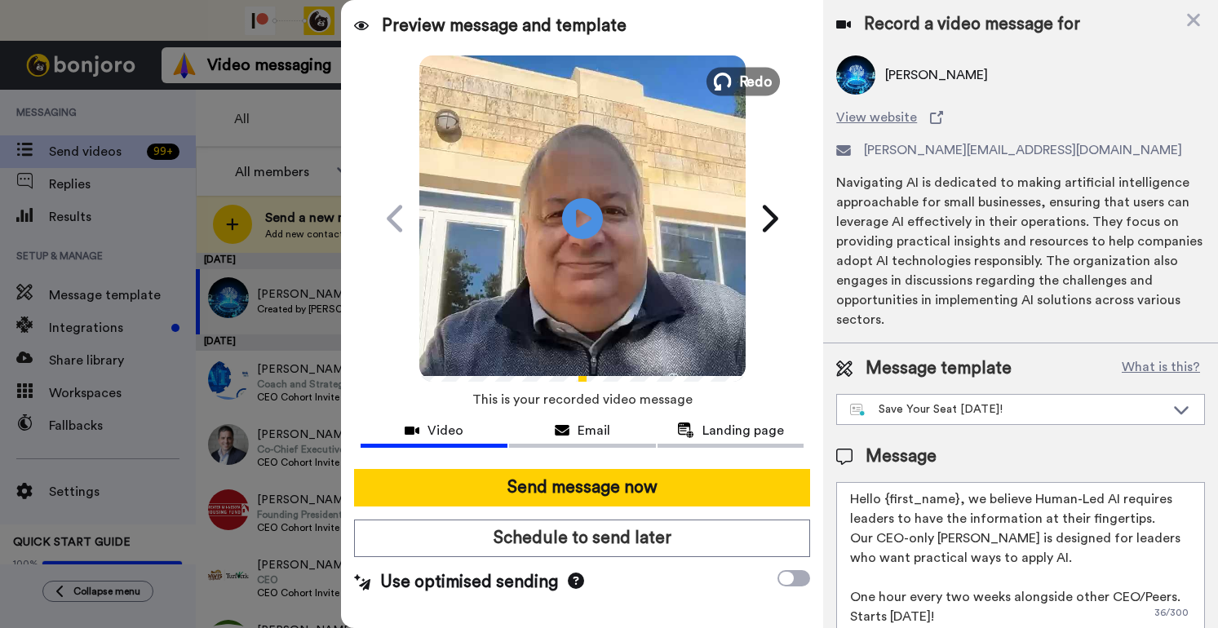
click at [746, 82] on span "Redo" at bounding box center [755, 80] width 34 height 21
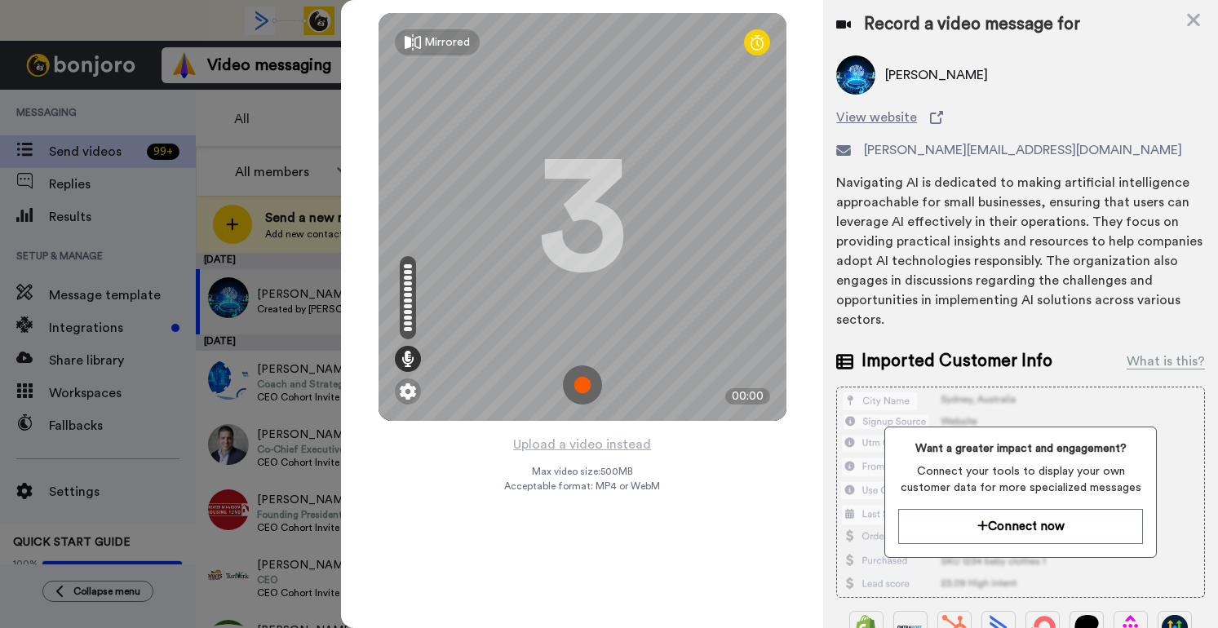
click at [582, 383] on img at bounding box center [582, 384] width 39 height 39
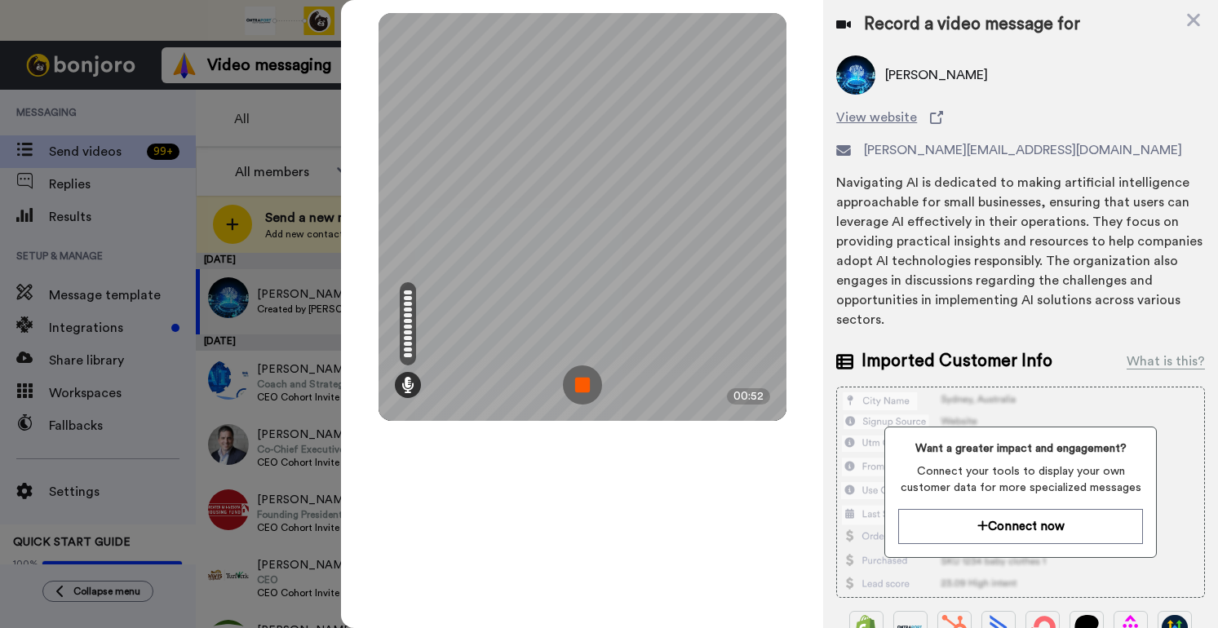
click at [582, 383] on img at bounding box center [582, 384] width 39 height 39
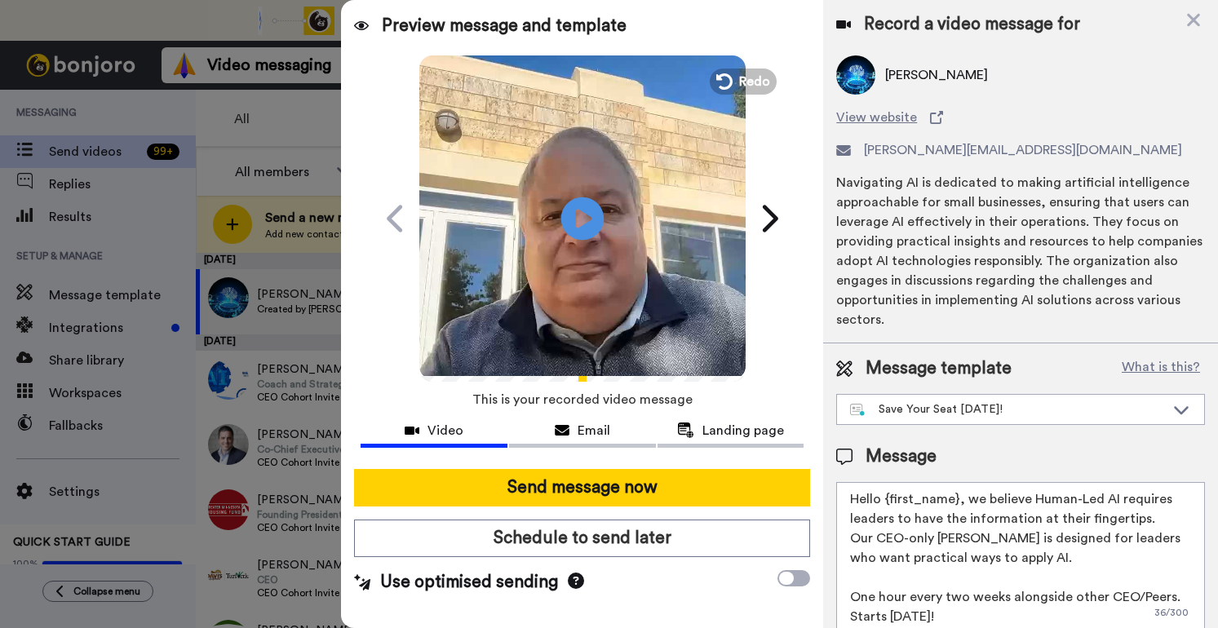
click at [582, 218] on icon "Play/Pause" at bounding box center [581, 217] width 43 height 77
click at [580, 11] on div "Preview message and template" at bounding box center [582, 19] width 482 height 39
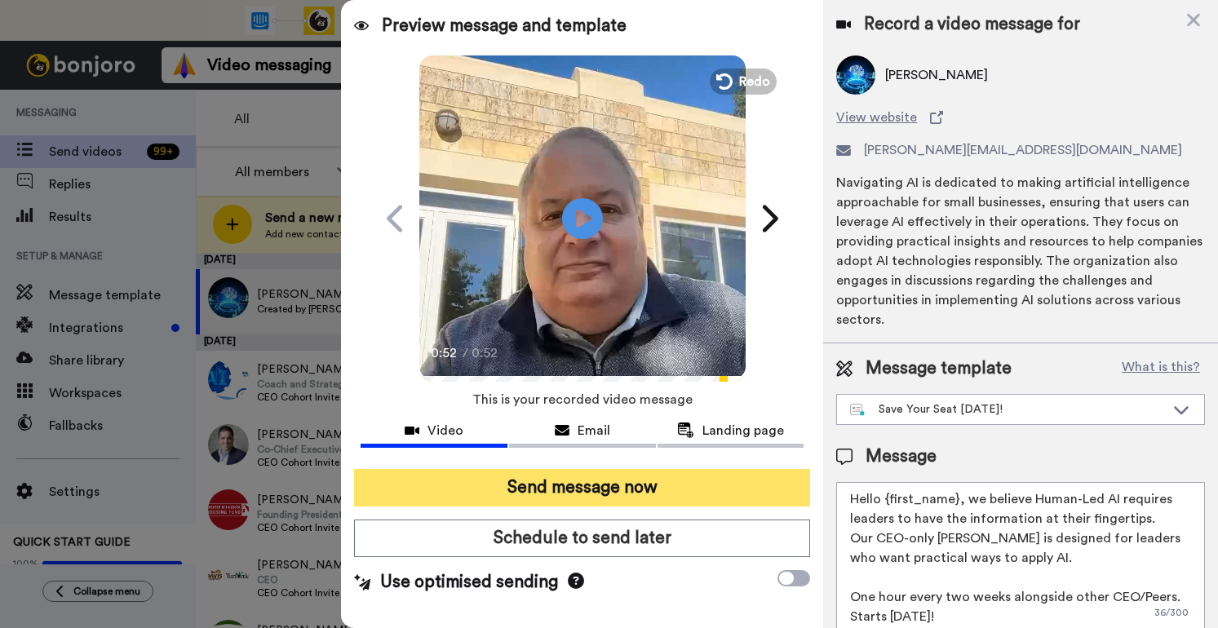
click at [621, 485] on button "Send message now" at bounding box center [582, 488] width 456 height 38
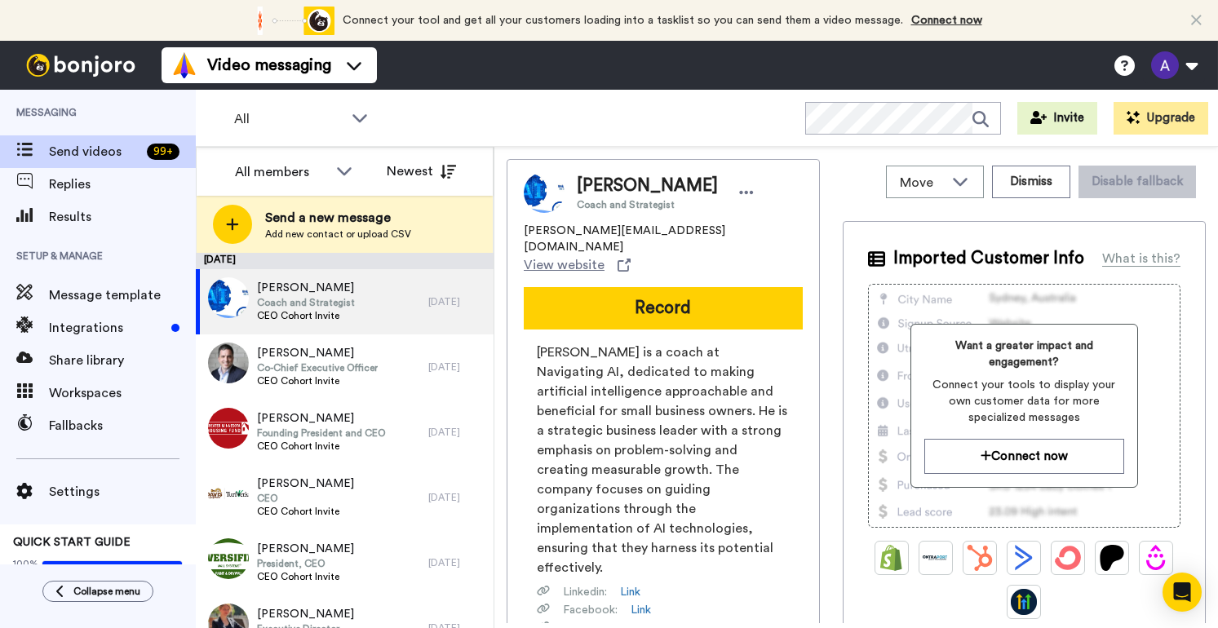
click at [621, 485] on span "[PERSON_NAME] is a coach at Navigating AI, dedicated to making artificial intel…" at bounding box center [663, 460] width 253 height 235
click at [635, 132] on div "All WORKSPACES View all All Default Task List + Add a new workspace Invite Upgr…" at bounding box center [707, 118] width 1022 height 57
